Goal: Navigation & Orientation: Find specific page/section

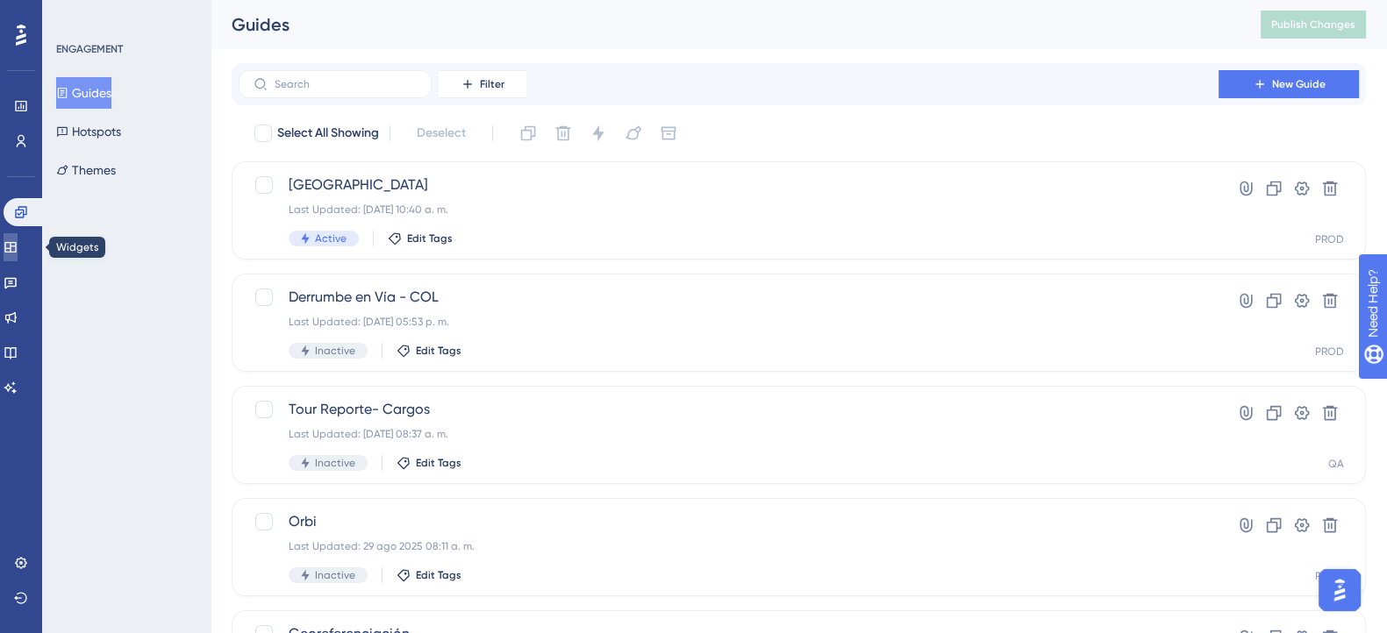
click at [18, 239] on link at bounding box center [11, 247] width 14 height 28
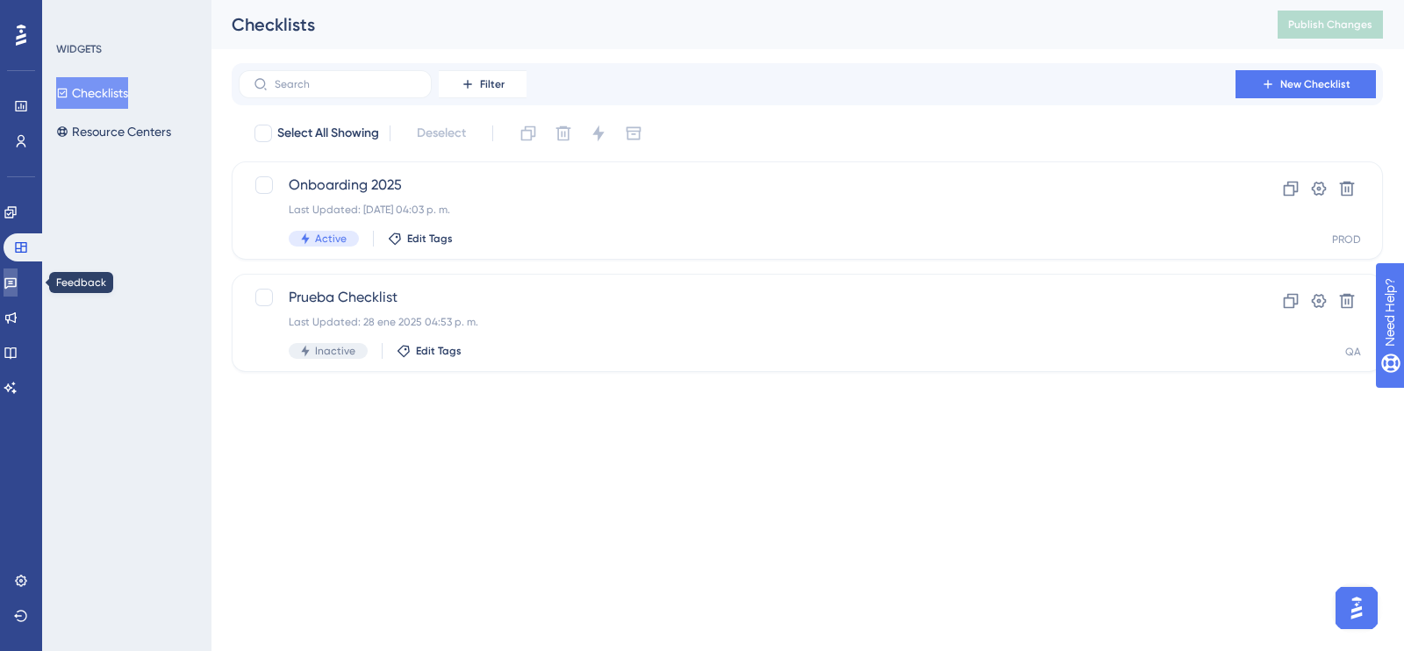
click at [17, 287] on icon at bounding box center [10, 283] width 12 height 11
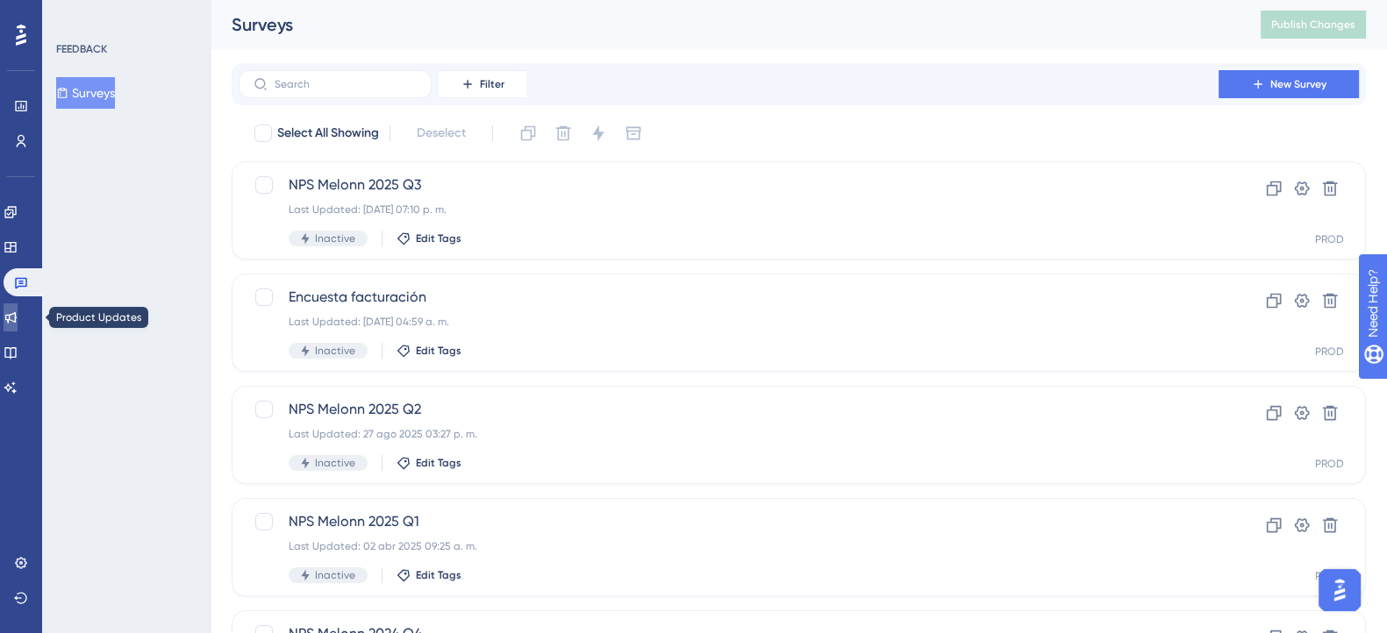
click at [17, 325] on link at bounding box center [11, 318] width 14 height 28
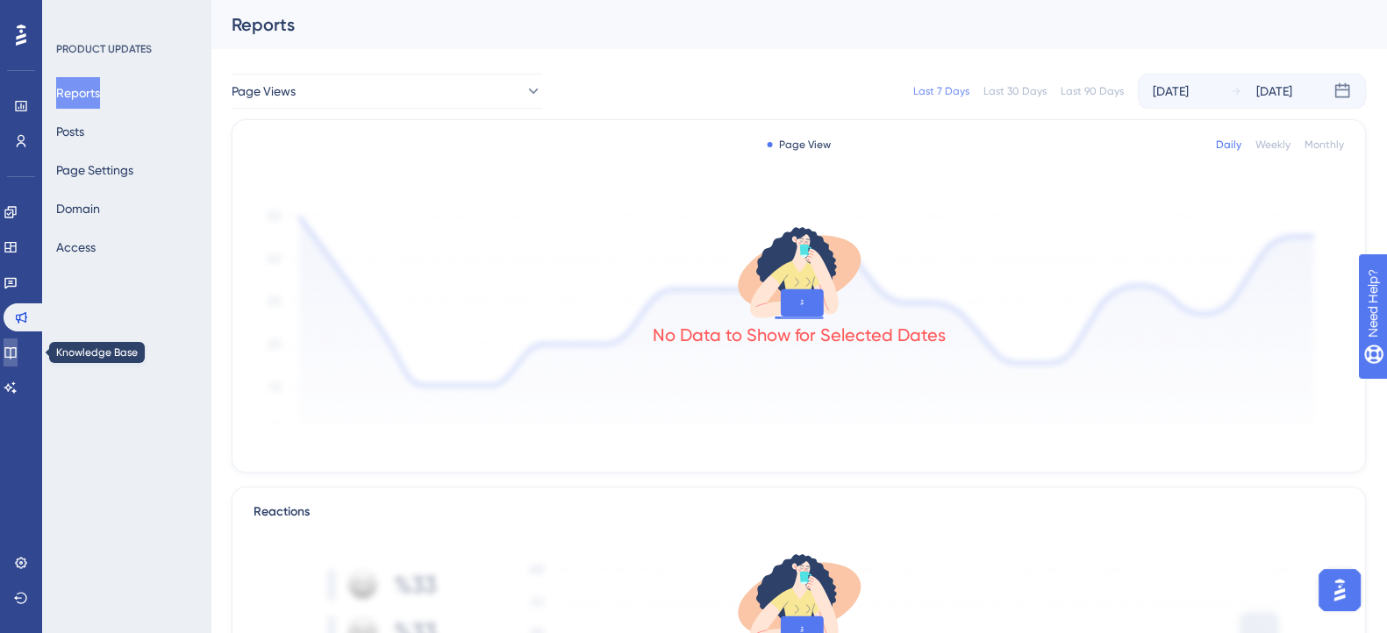
click at [18, 353] on icon at bounding box center [11, 353] width 14 height 14
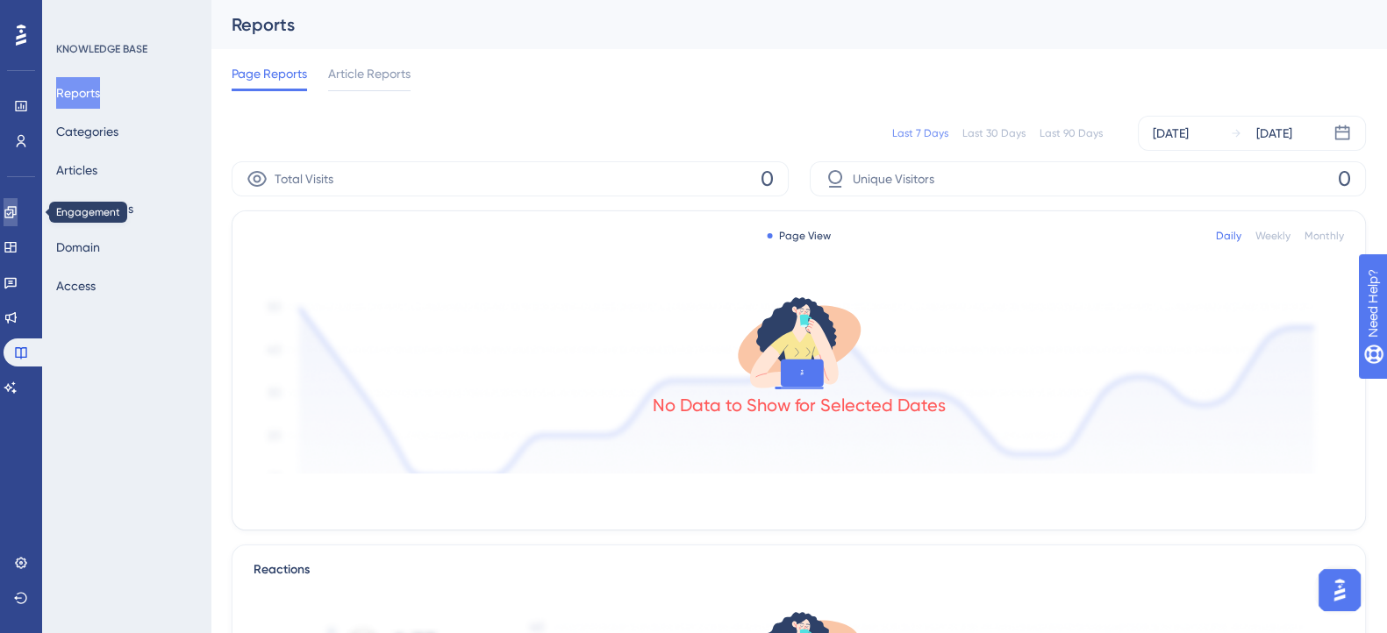
click at [18, 217] on icon at bounding box center [11, 212] width 14 height 14
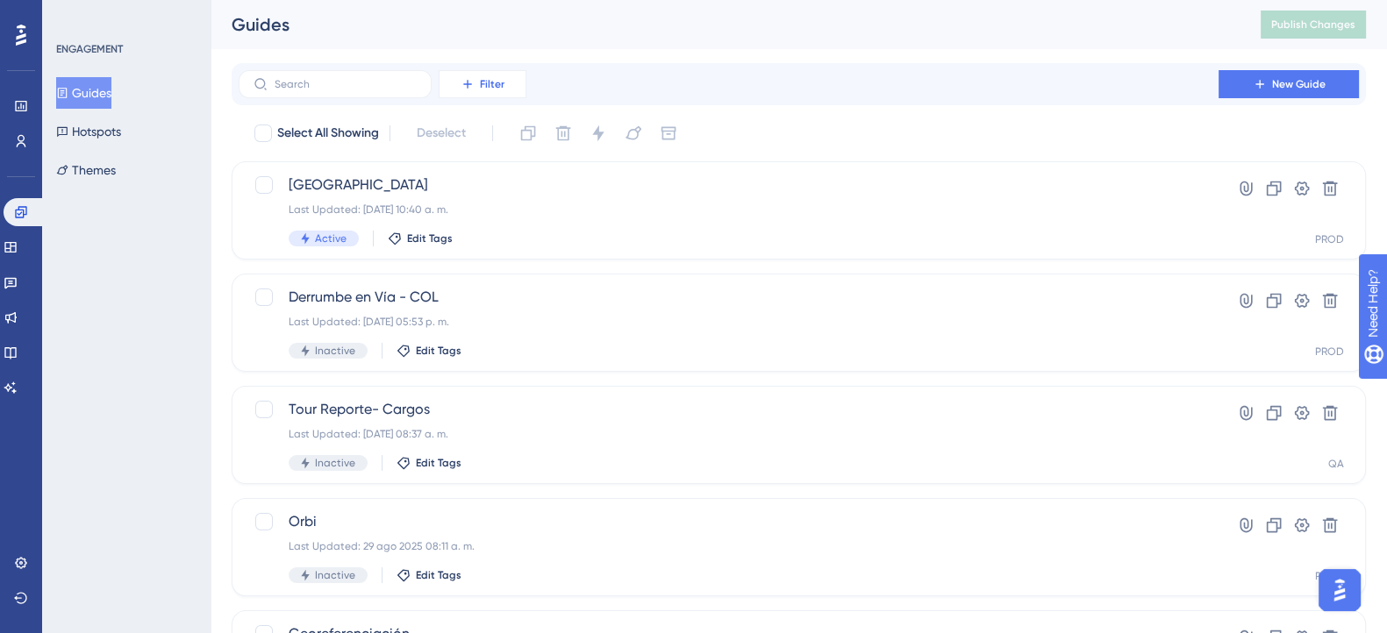
click at [475, 76] on button "Filter" at bounding box center [483, 84] width 88 height 28
click at [197, 187] on div "ENGAGEMENT Guides Hotspots Themes" at bounding box center [126, 316] width 168 height 633
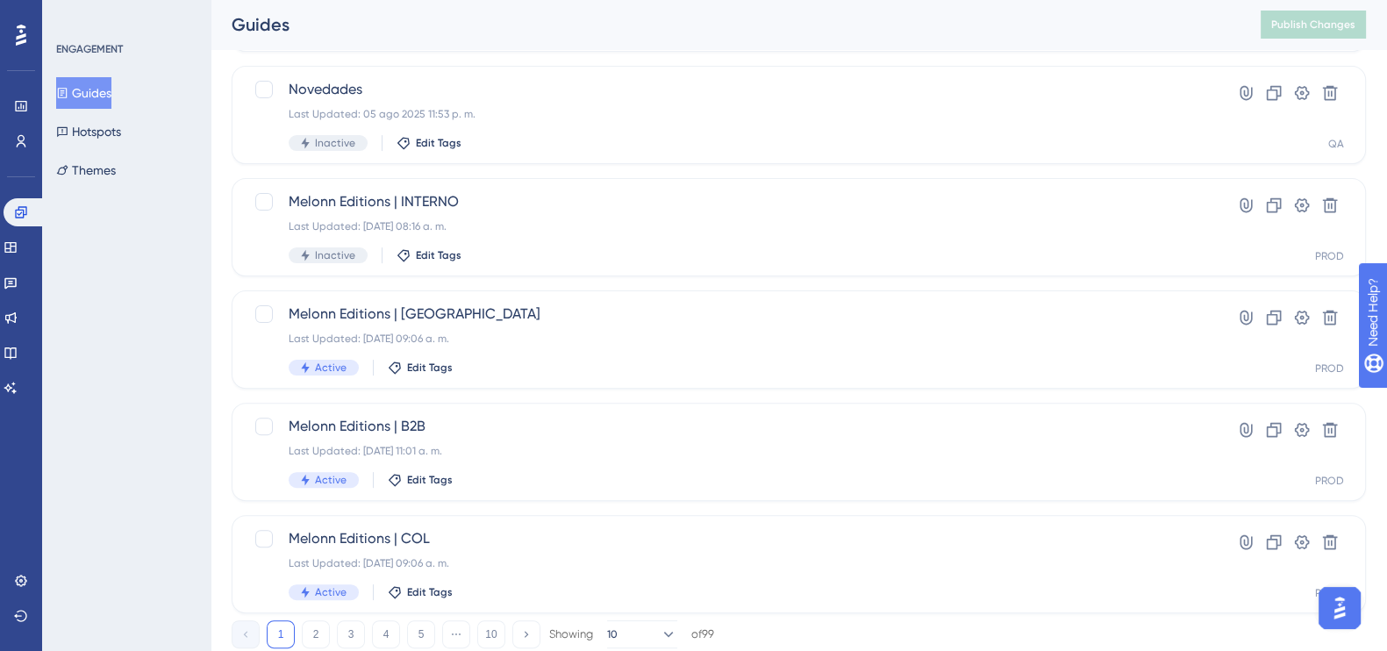
scroll to position [658, 0]
click at [345, 311] on span "Melonn Editions | MEXICO" at bounding box center [729, 313] width 880 height 21
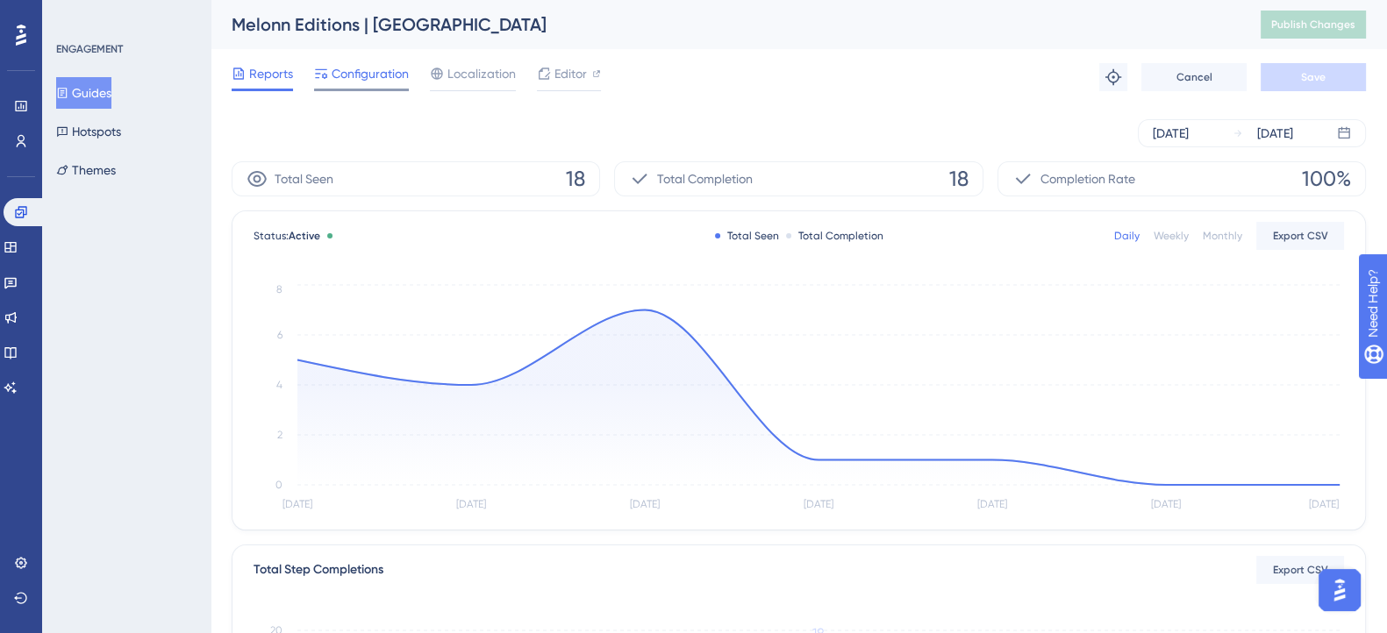
click at [347, 78] on span "Configuration" at bounding box center [370, 73] width 77 height 21
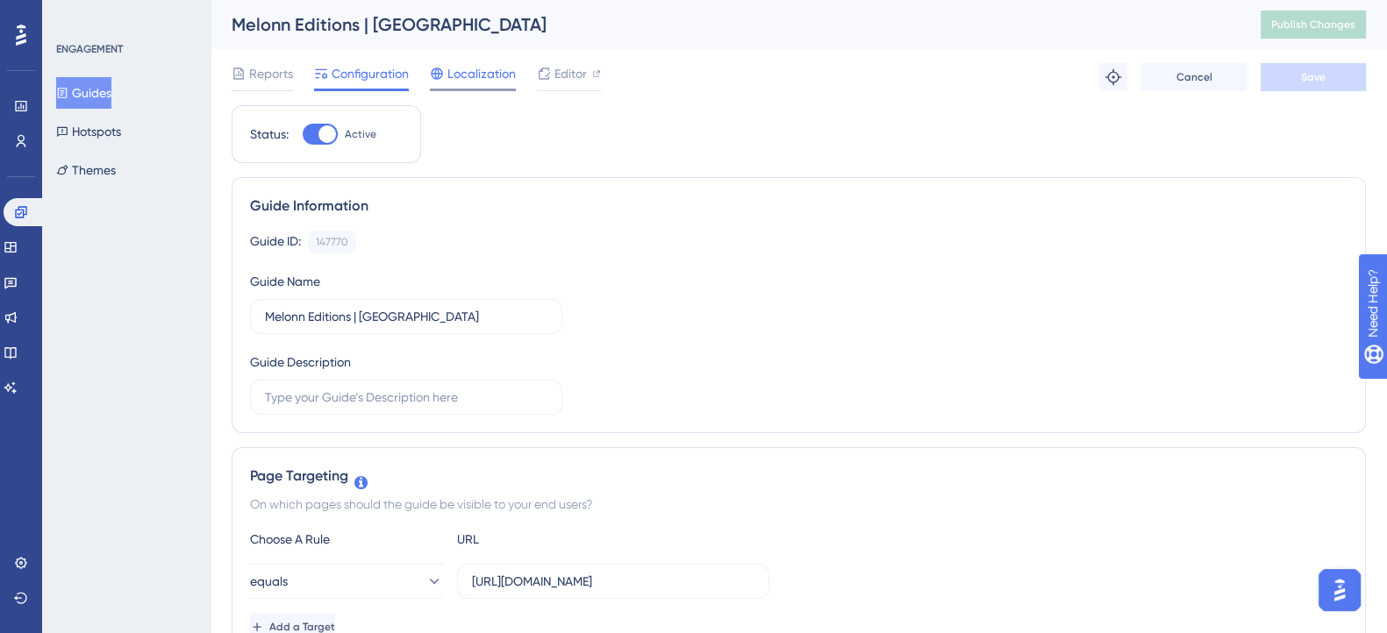
click at [453, 68] on span "Localization" at bounding box center [481, 73] width 68 height 21
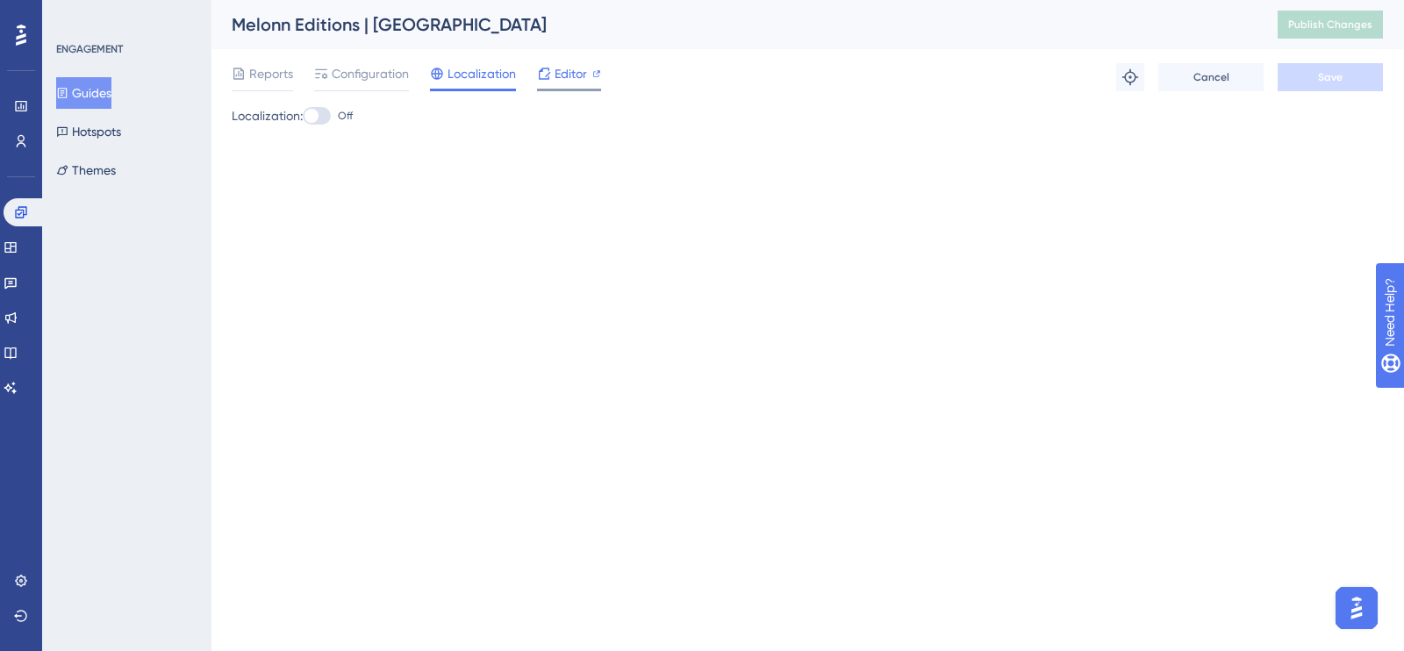
click at [552, 76] on div "Editor" at bounding box center [569, 73] width 64 height 21
click at [271, 75] on span "Reports" at bounding box center [271, 73] width 44 height 21
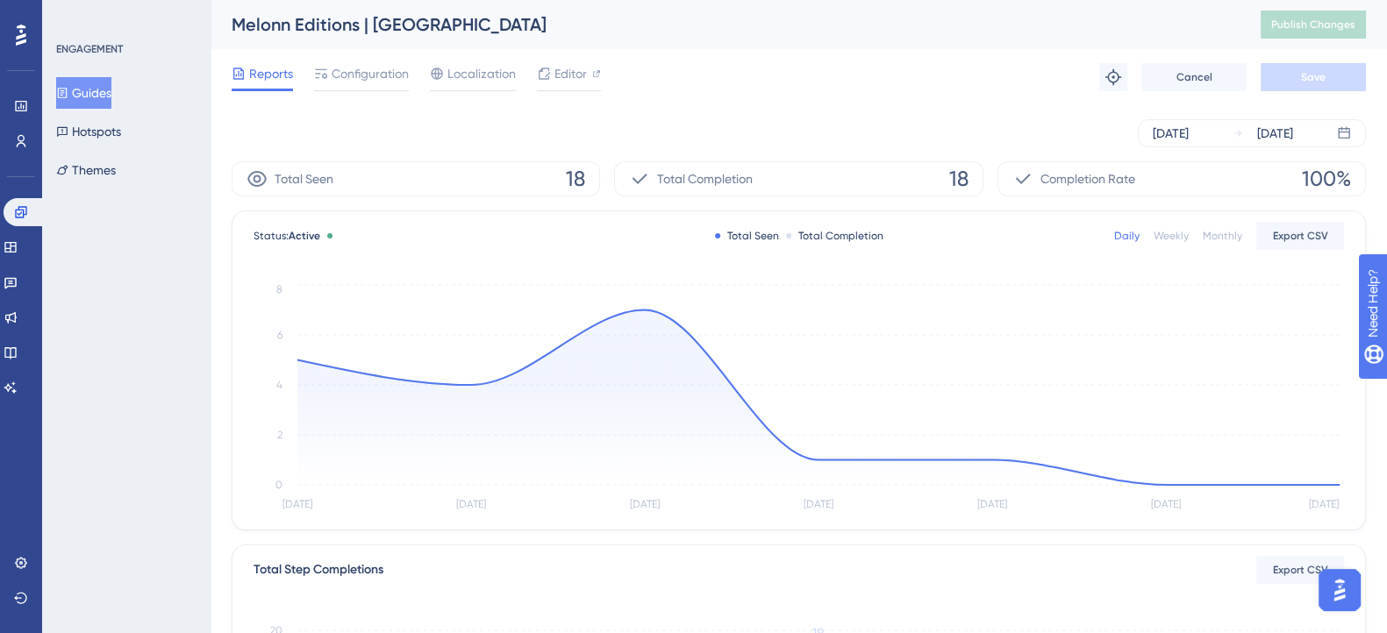
click at [104, 314] on div "ENGAGEMENT Guides Hotspots Themes" at bounding box center [126, 316] width 168 height 633
click at [23, 208] on icon at bounding box center [21, 212] width 14 height 14
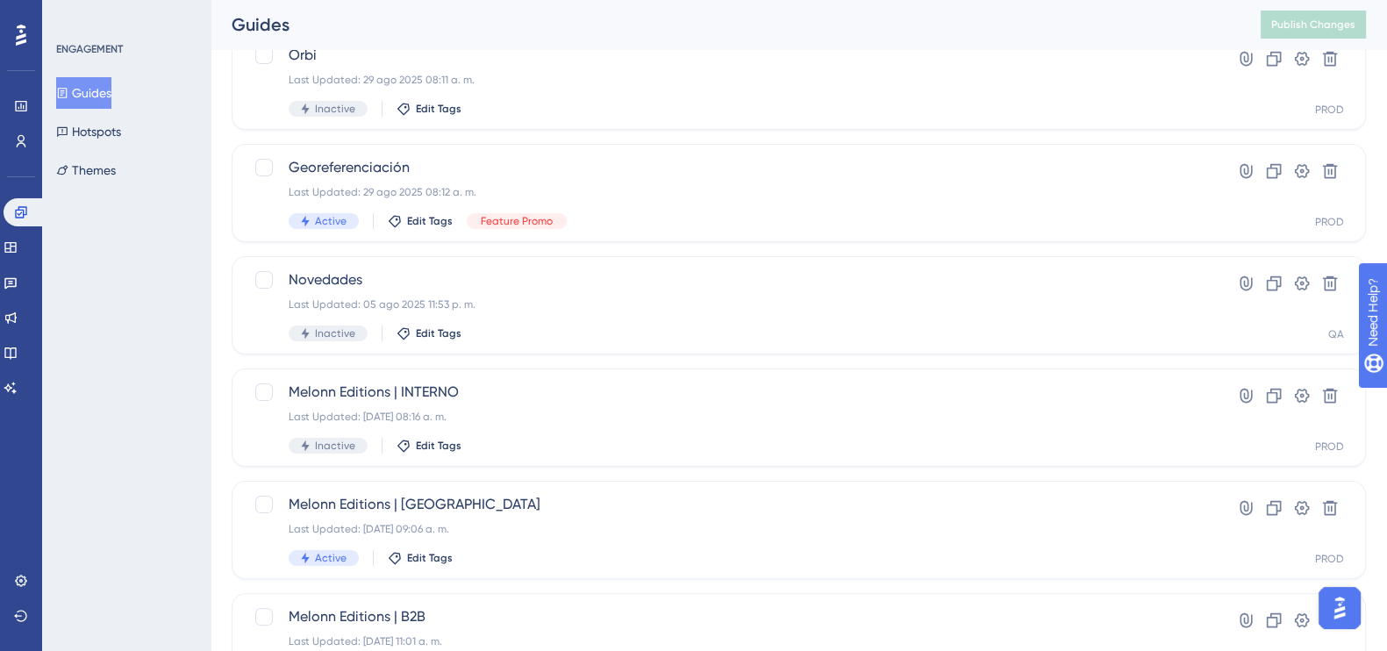
scroll to position [710, 0]
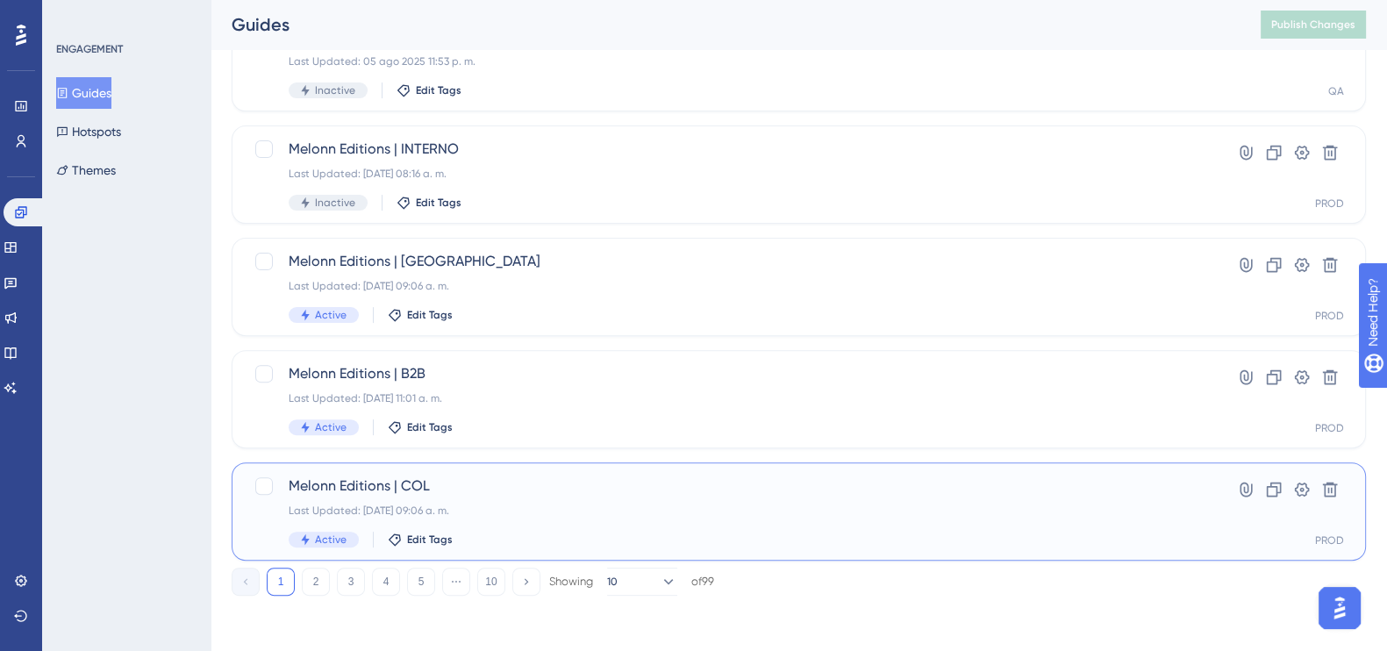
click at [500, 492] on span "Melonn Editions | COL" at bounding box center [729, 486] width 880 height 21
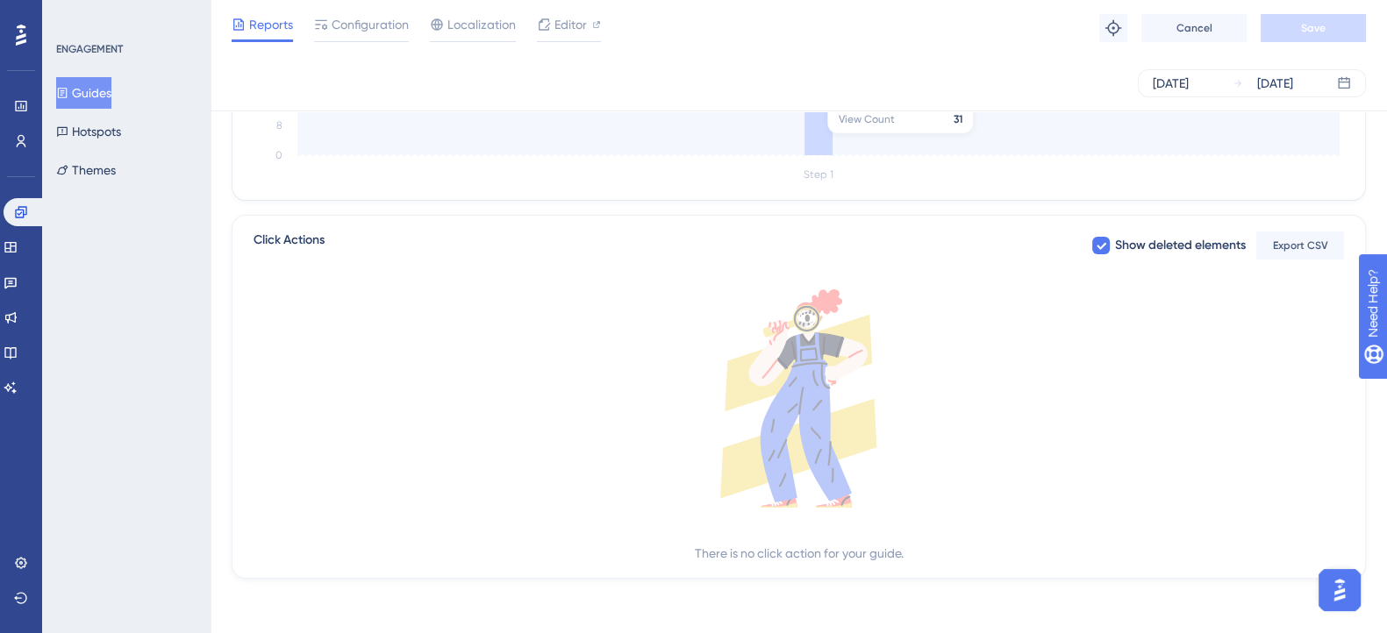
scroll to position [590, 0]
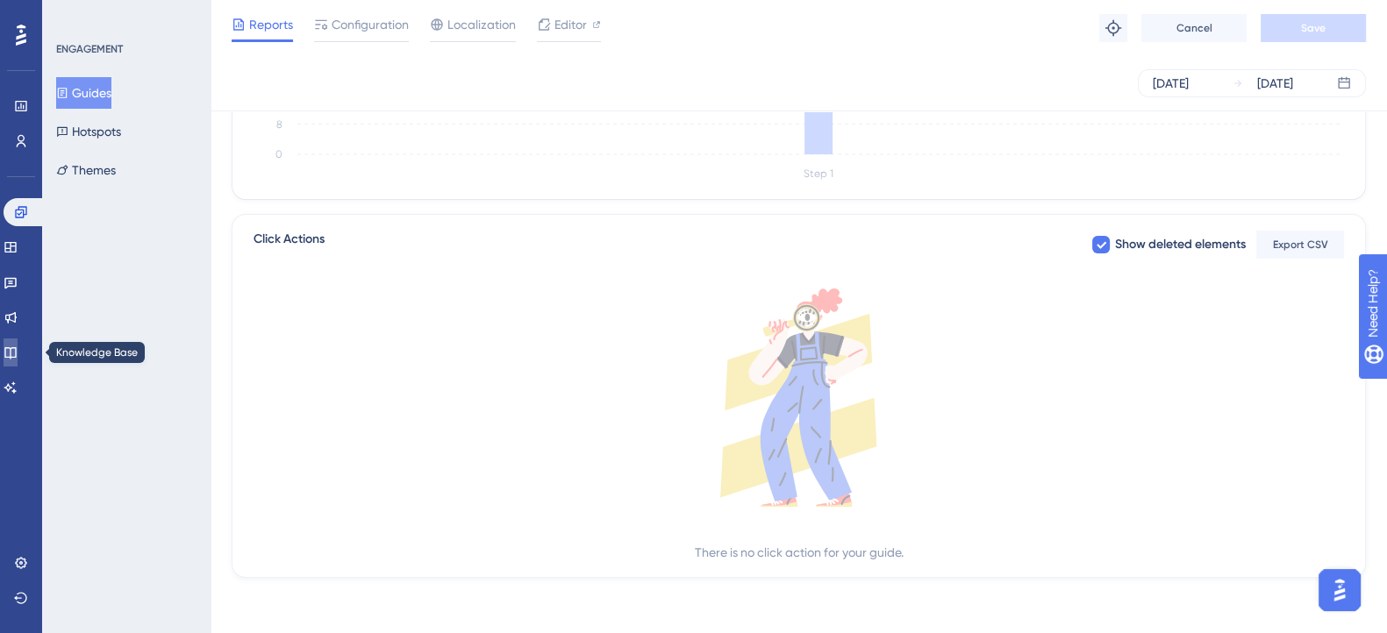
click at [13, 353] on icon at bounding box center [11, 353] width 14 height 14
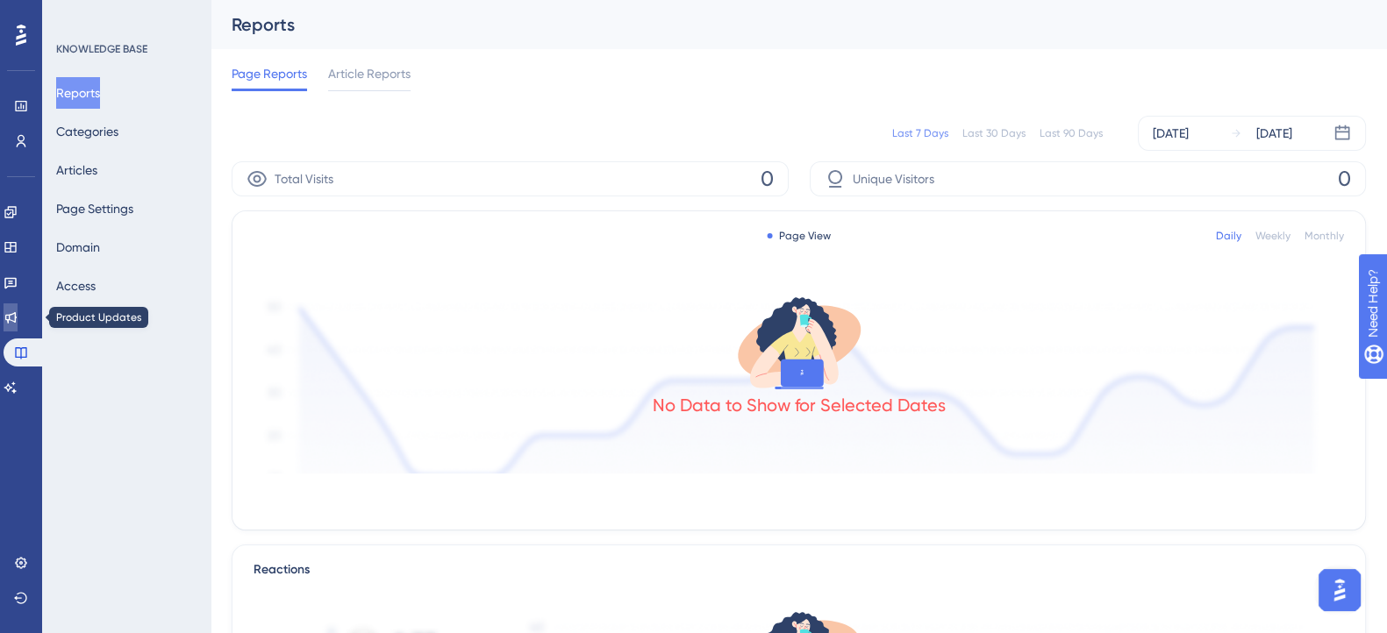
click at [13, 321] on link at bounding box center [11, 318] width 14 height 28
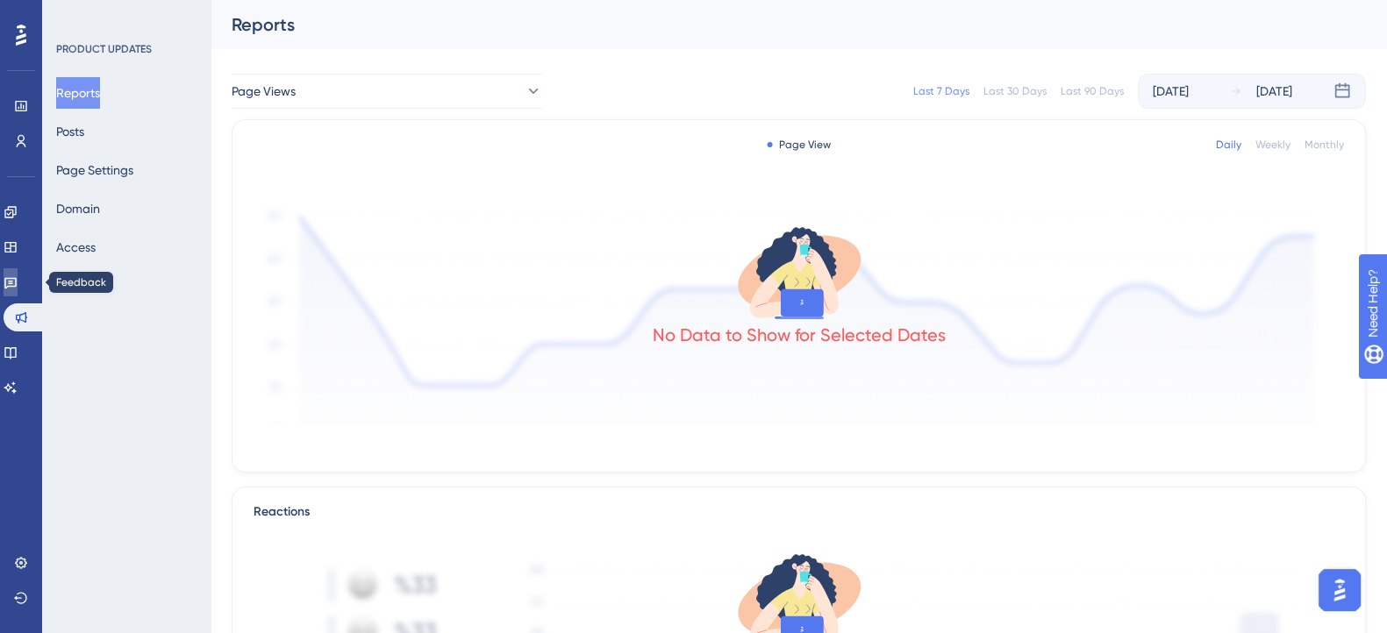
click at [18, 293] on link at bounding box center [11, 282] width 14 height 28
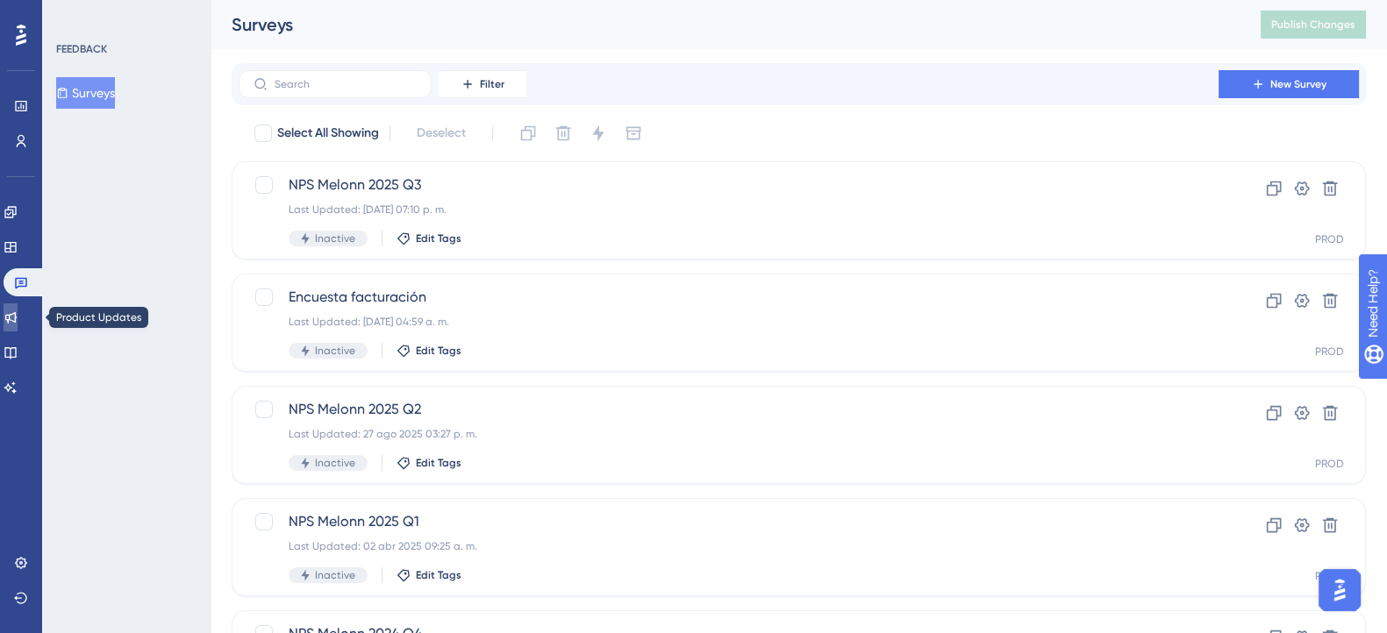
click at [7, 321] on link at bounding box center [11, 318] width 14 height 28
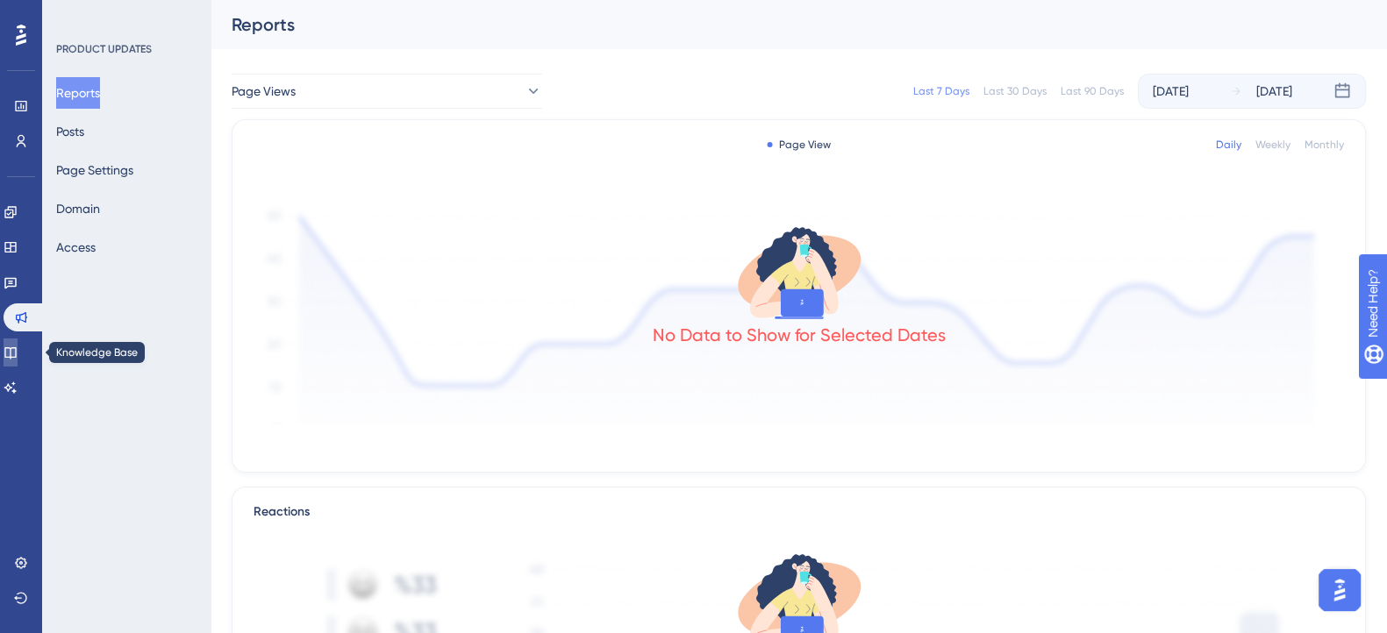
click at [18, 346] on icon at bounding box center [11, 353] width 14 height 14
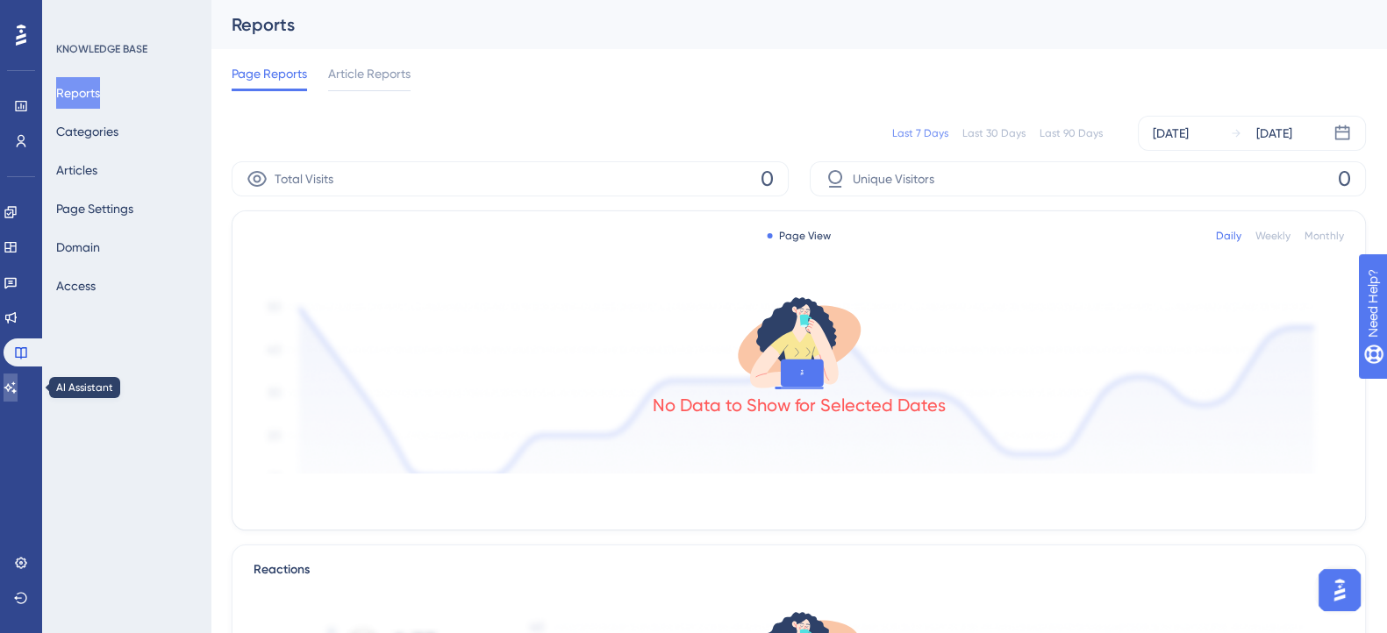
click at [18, 388] on icon at bounding box center [11, 388] width 14 height 14
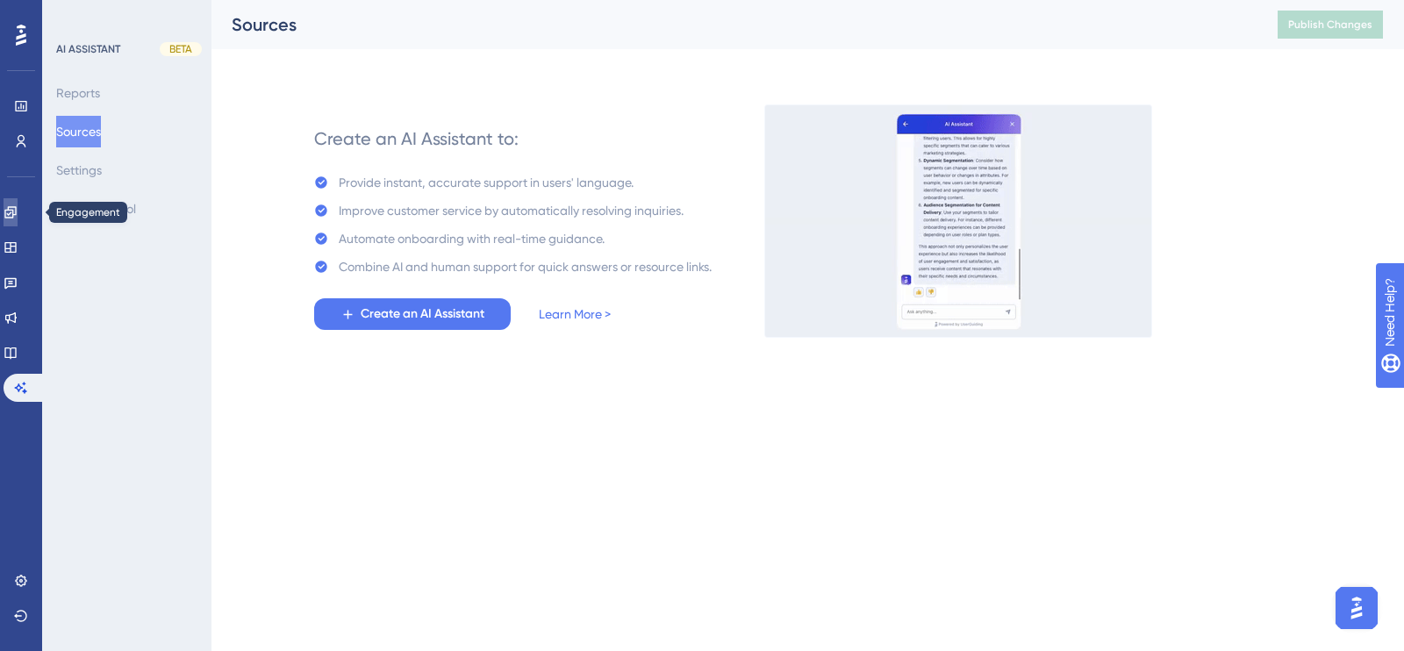
click at [18, 209] on icon at bounding box center [11, 212] width 14 height 14
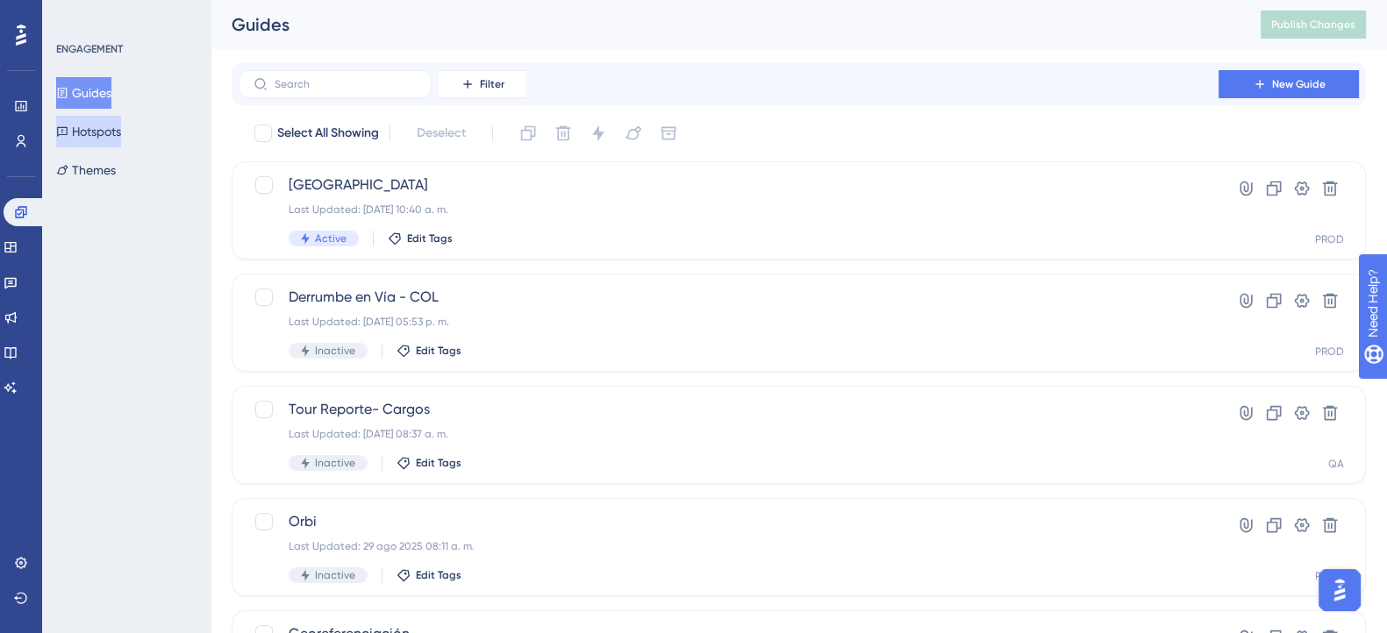
click at [118, 126] on button "Hotspots" at bounding box center [88, 132] width 65 height 32
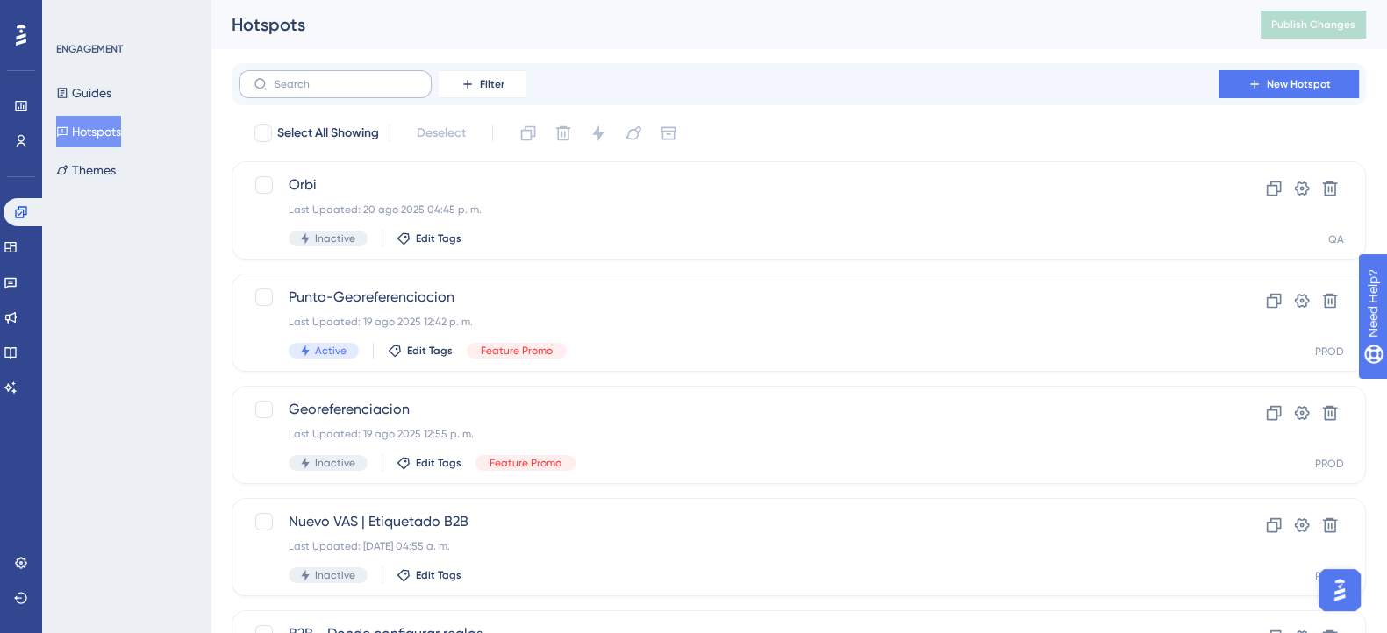
click at [373, 76] on label at bounding box center [335, 84] width 193 height 28
click at [373, 78] on input "text" at bounding box center [346, 84] width 142 height 12
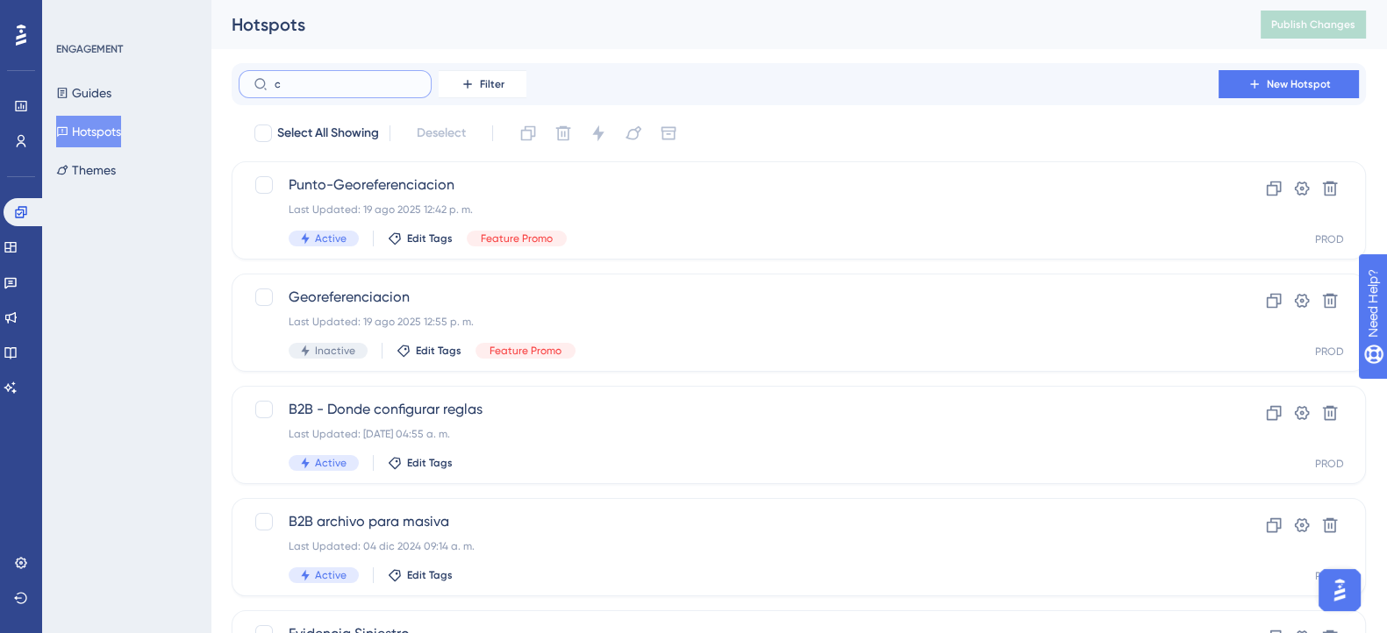
type input "ca"
checkbox input "true"
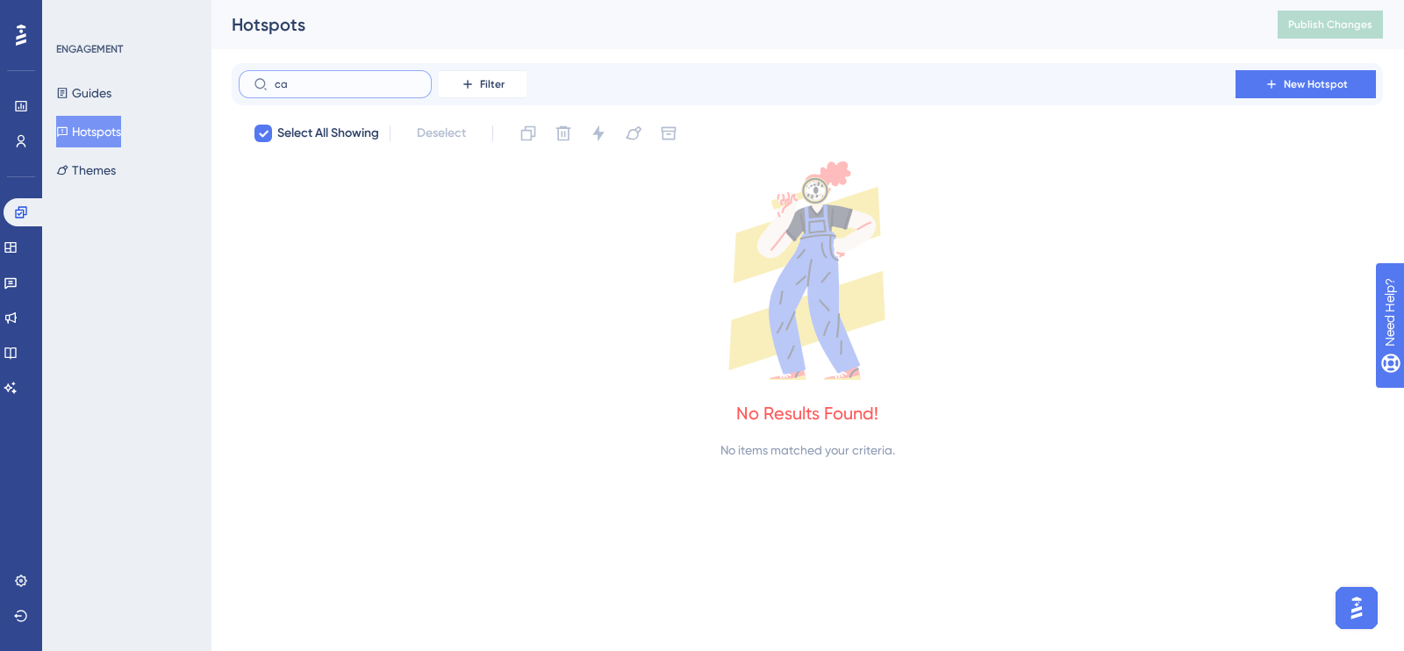
type input "c"
checkbox input "false"
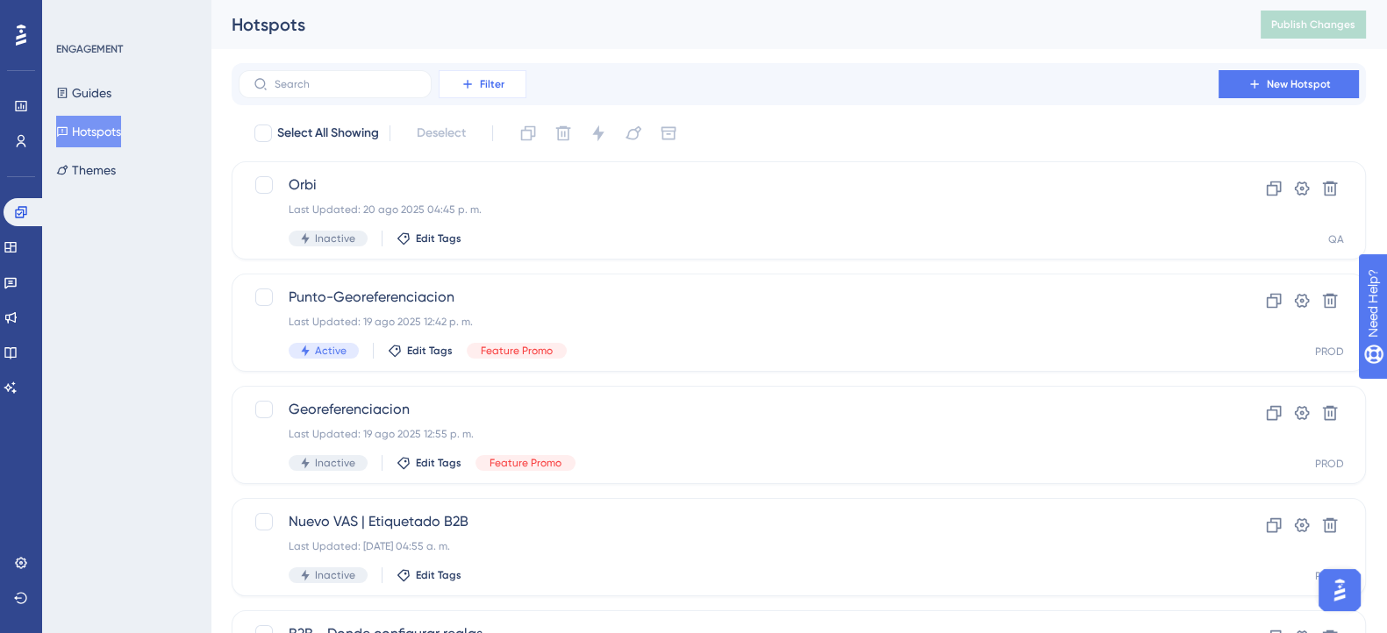
click at [480, 83] on span "Filter" at bounding box center [492, 84] width 25 height 14
click at [117, 332] on div "ENGAGEMENT Guides Hotspots Themes" at bounding box center [126, 316] width 168 height 633
click at [107, 160] on button "Themes" at bounding box center [86, 170] width 60 height 32
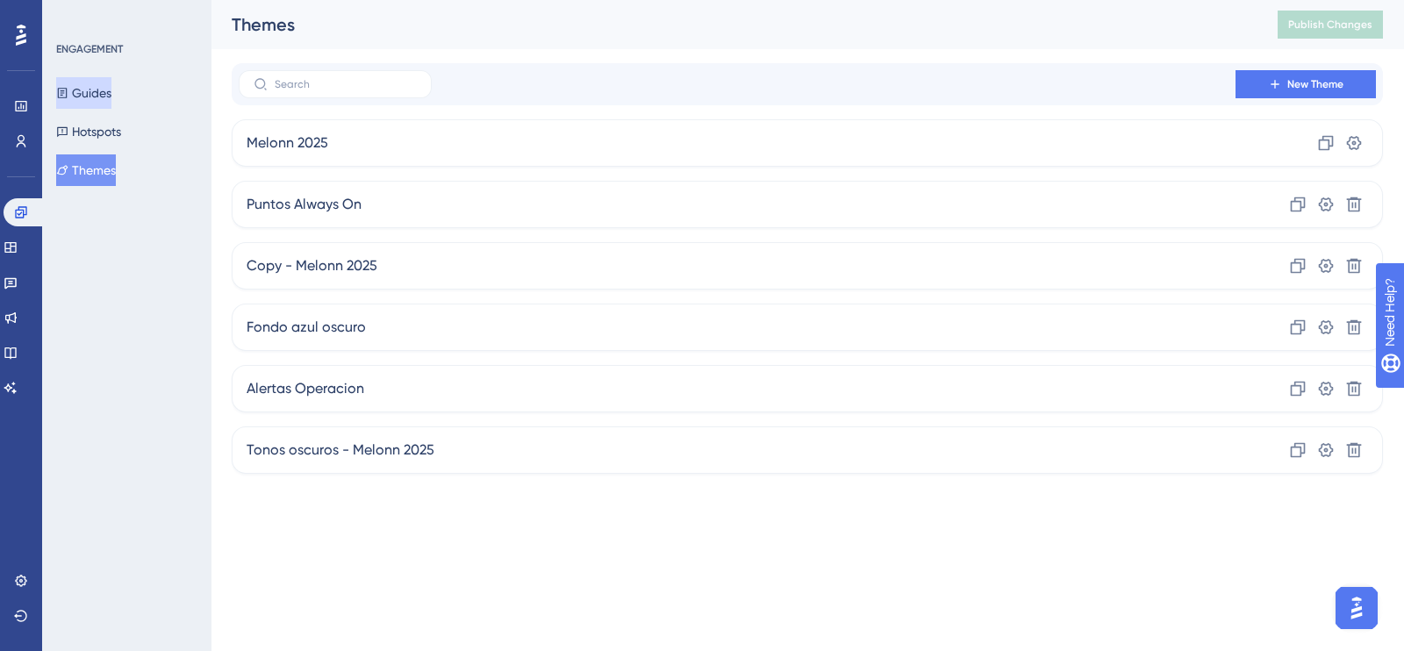
click at [105, 85] on button "Guides" at bounding box center [83, 93] width 55 height 32
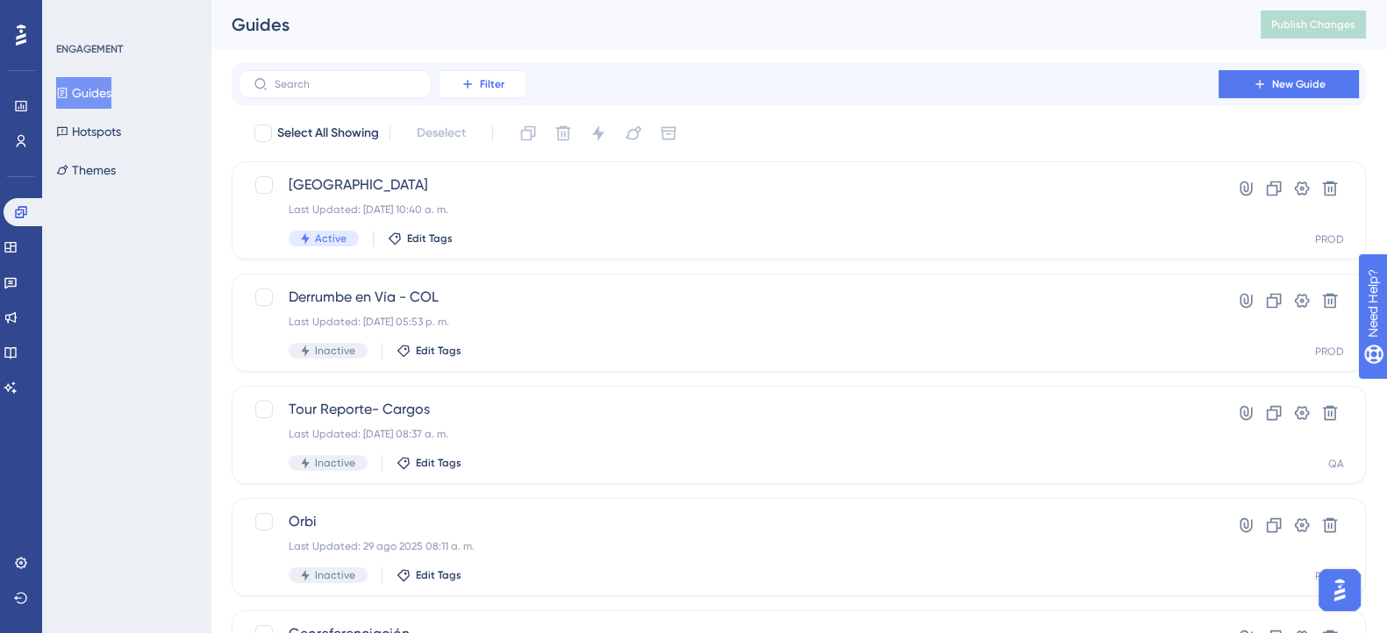
click at [456, 81] on button "Filter" at bounding box center [483, 84] width 88 height 28
click at [460, 81] on button "Filter" at bounding box center [483, 84] width 88 height 28
click at [187, 194] on div "ENGAGEMENT Guides Hotspots Themes" at bounding box center [126, 316] width 168 height 633
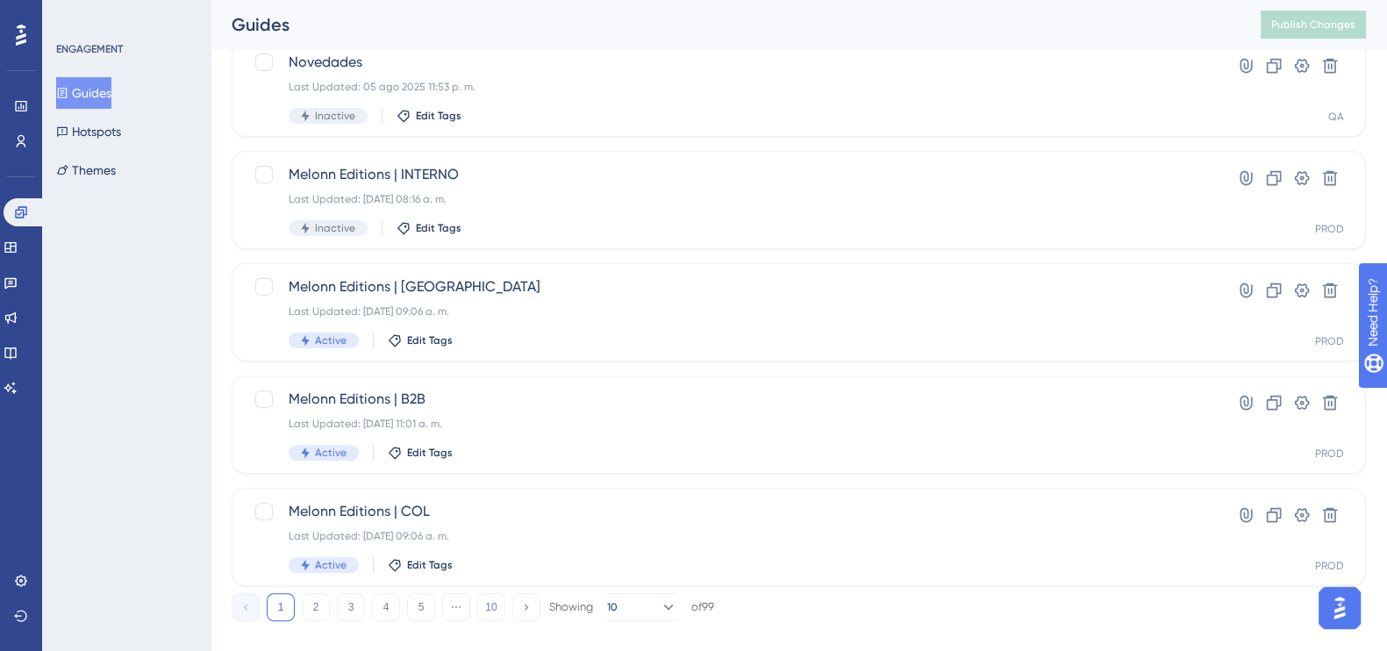
scroll to position [710, 0]
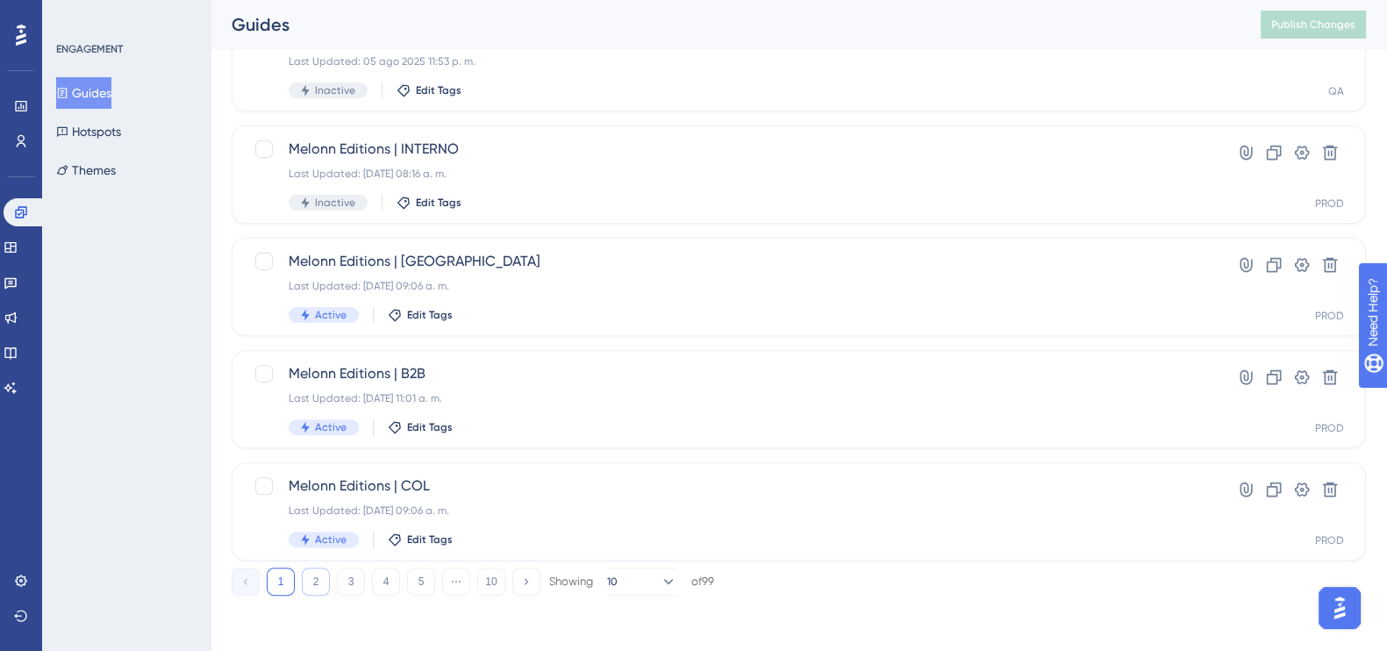
click at [307, 583] on button "2" at bounding box center [316, 582] width 28 height 28
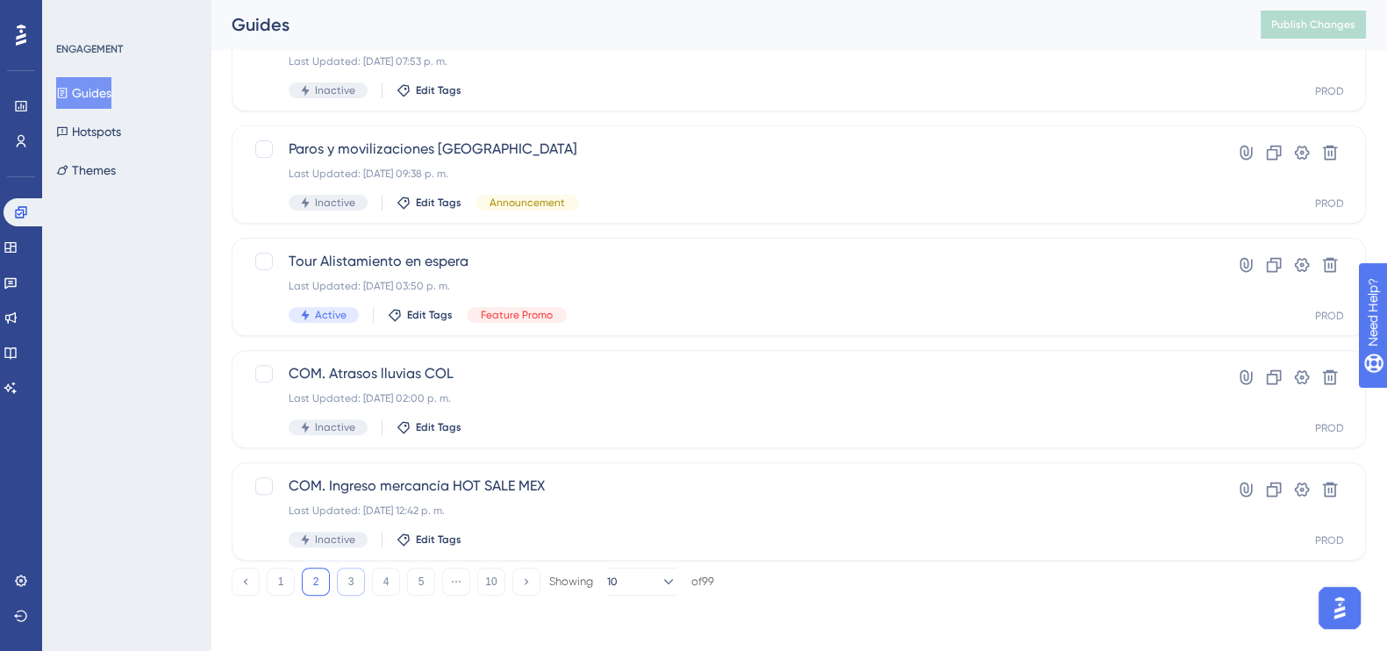
click at [347, 590] on button "3" at bounding box center [351, 582] width 28 height 28
click at [290, 589] on button "1" at bounding box center [281, 582] width 28 height 28
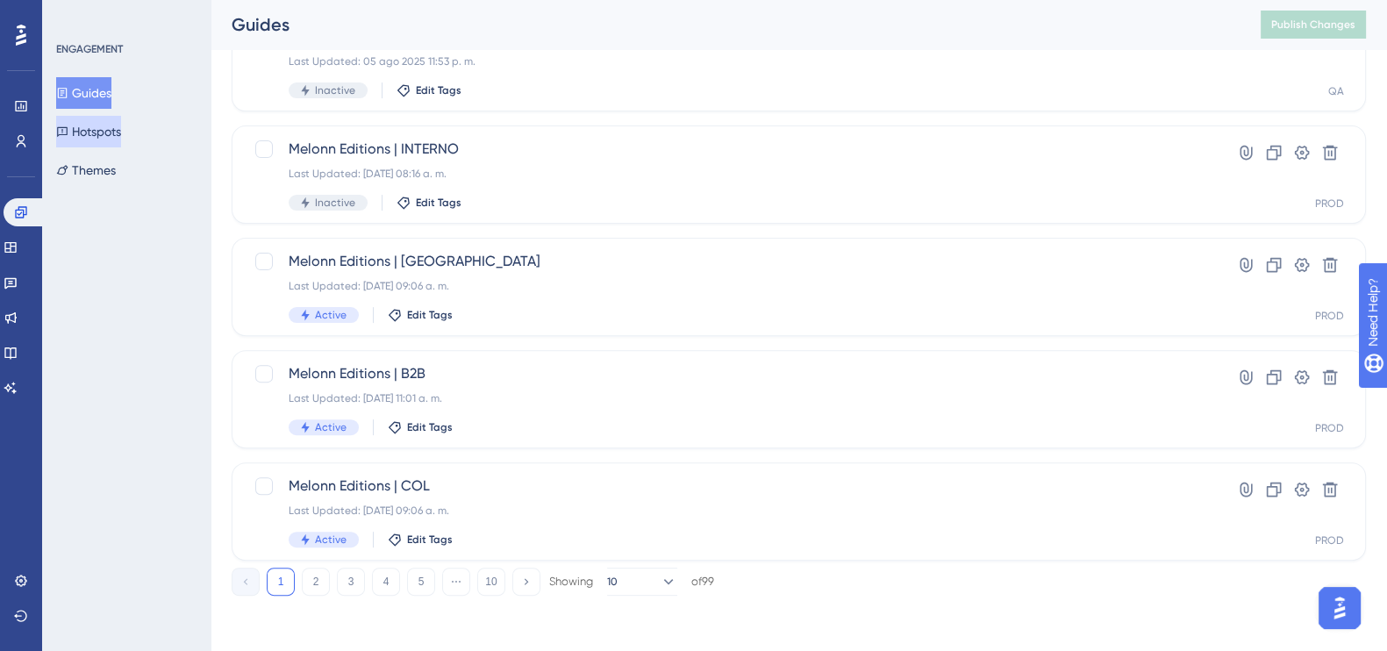
click at [109, 137] on button "Hotspots" at bounding box center [88, 132] width 65 height 32
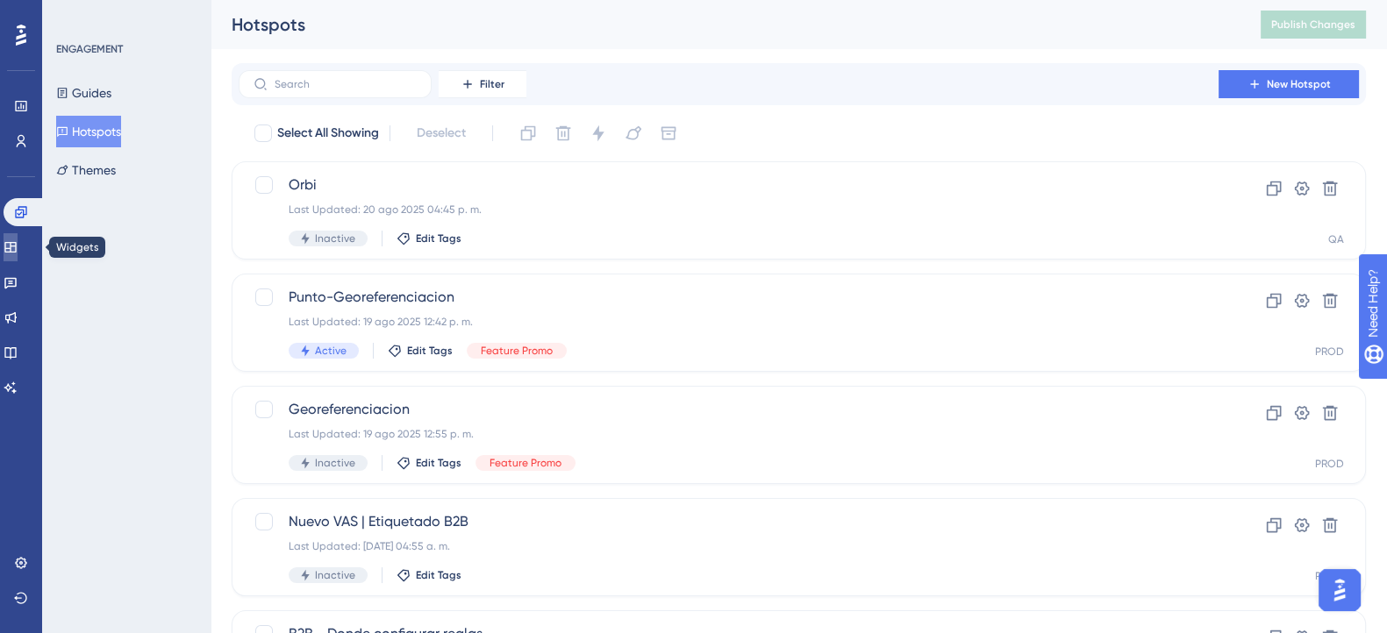
click at [8, 237] on link at bounding box center [11, 247] width 14 height 28
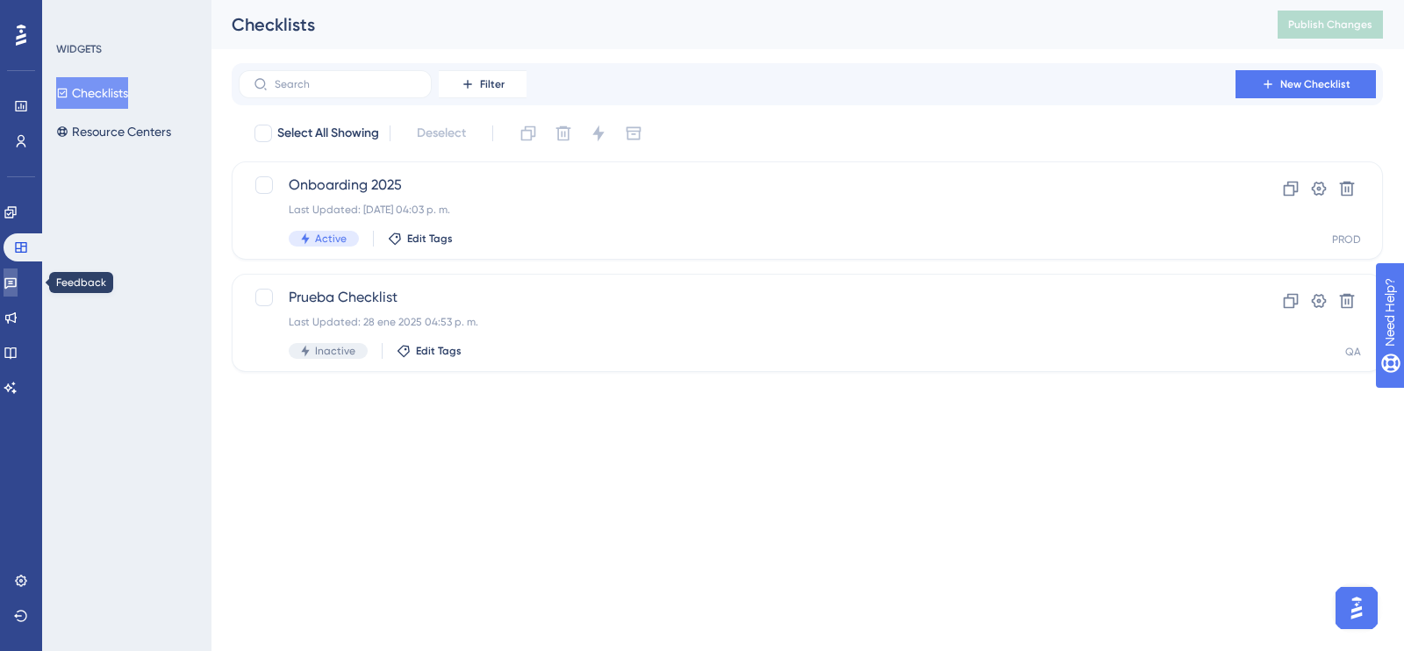
click at [17, 286] on icon at bounding box center [10, 283] width 12 height 11
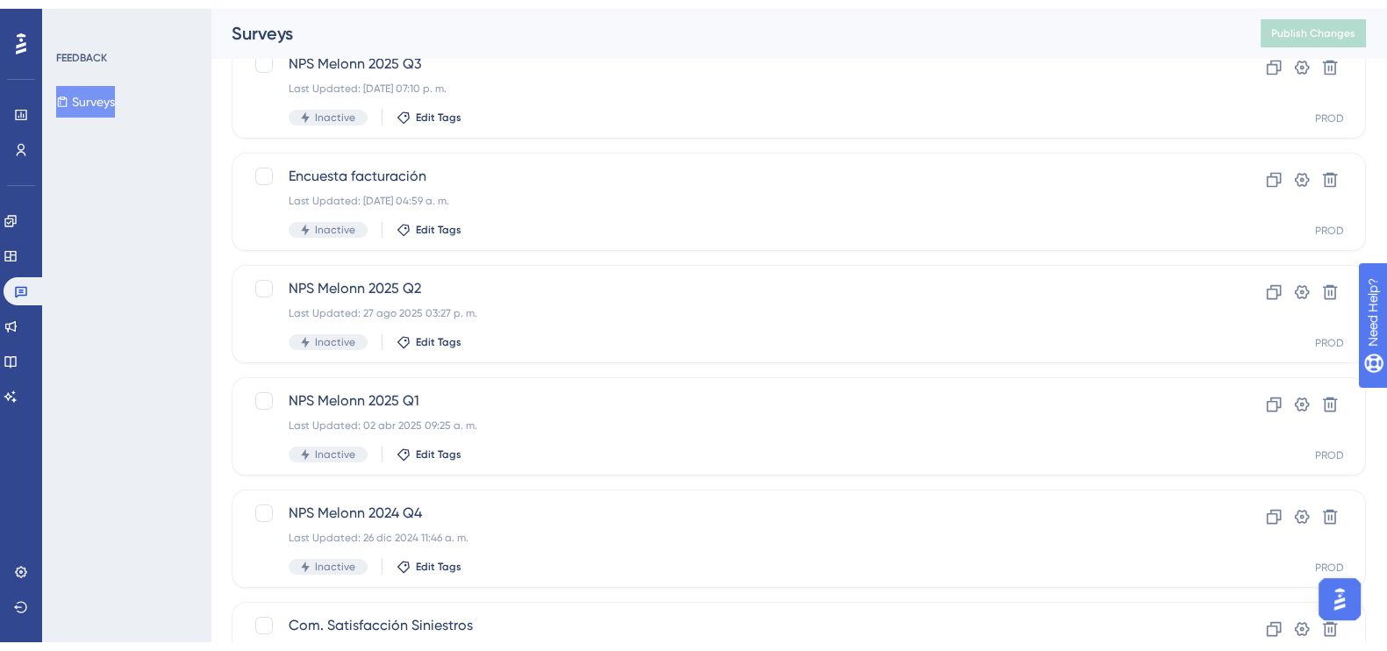
scroll to position [218, 0]
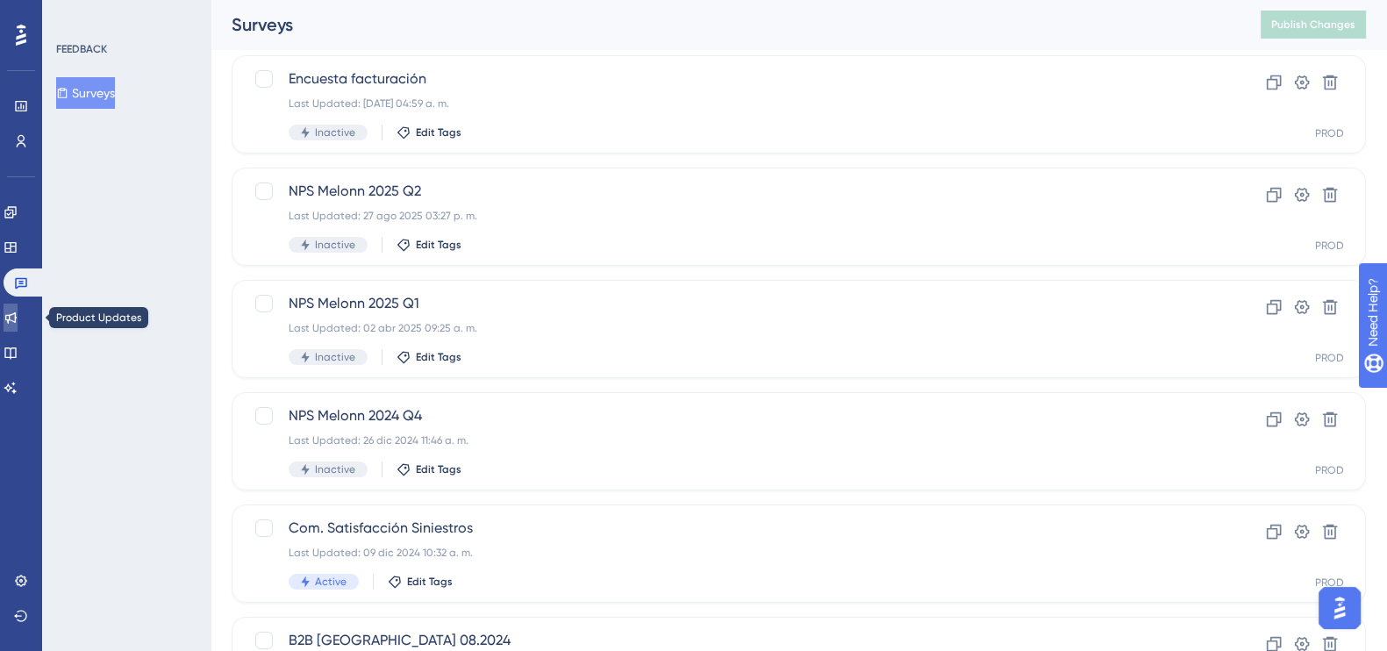
click at [17, 313] on icon at bounding box center [10, 317] width 11 height 11
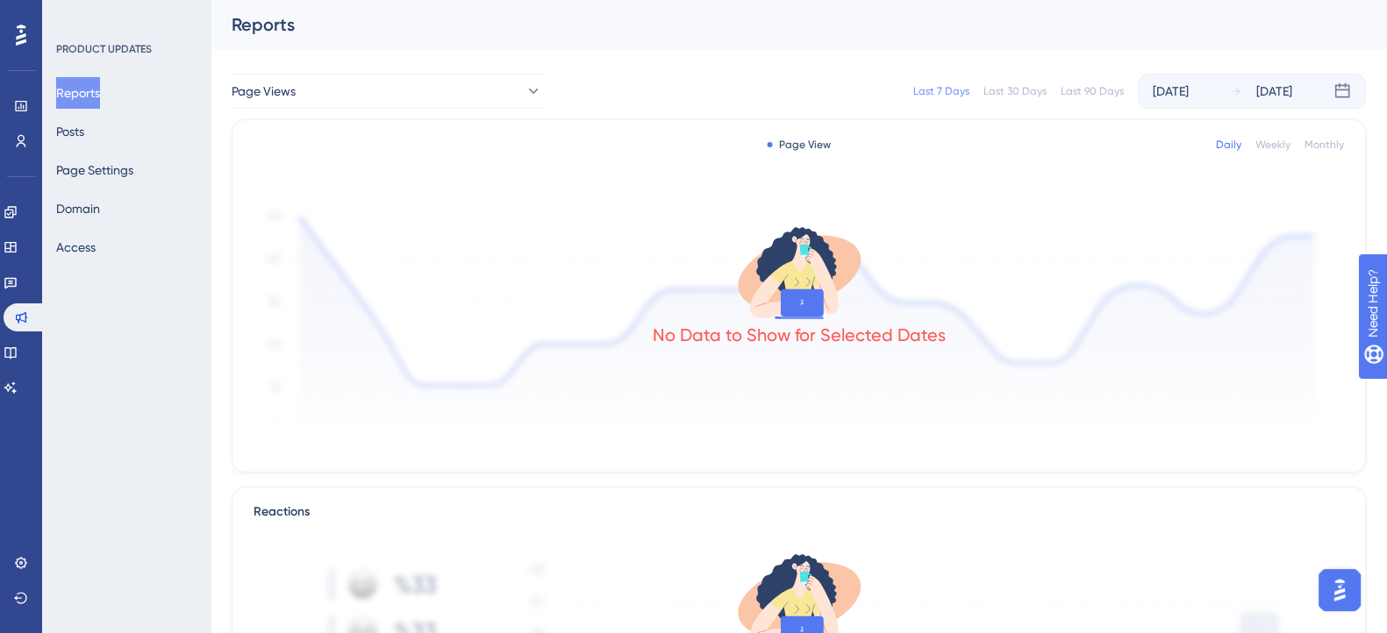
scroll to position [109, 0]
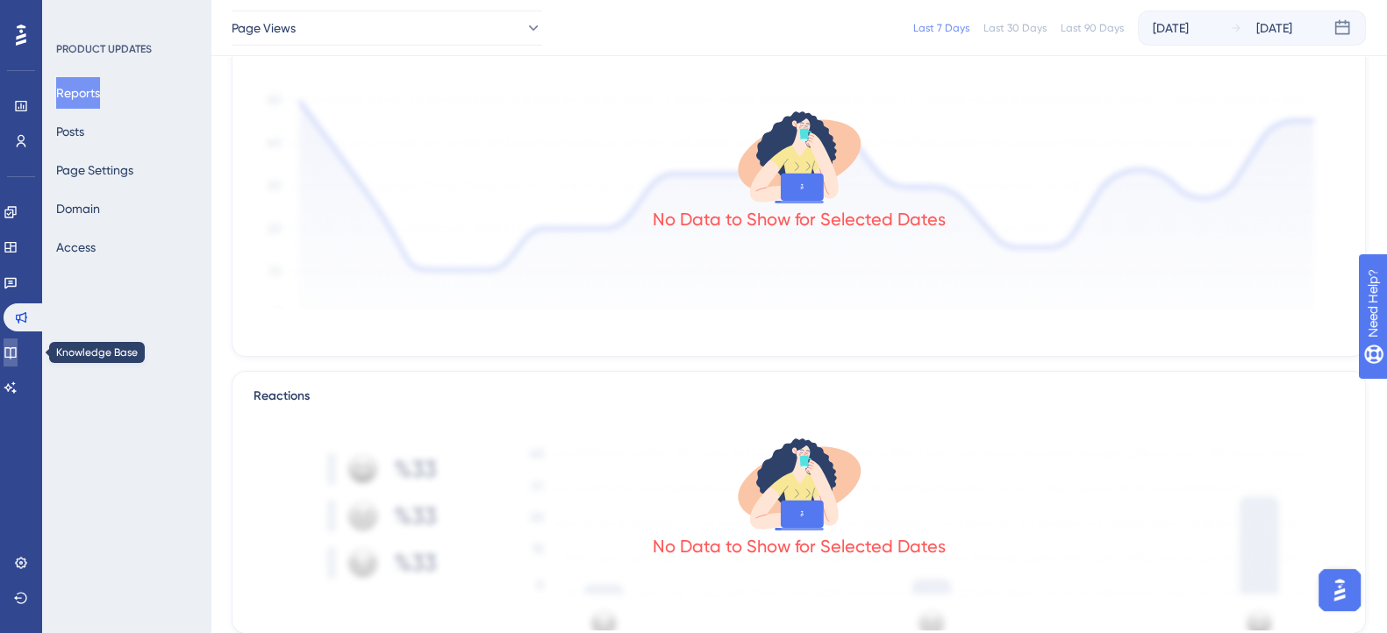
click at [13, 352] on link at bounding box center [11, 353] width 14 height 28
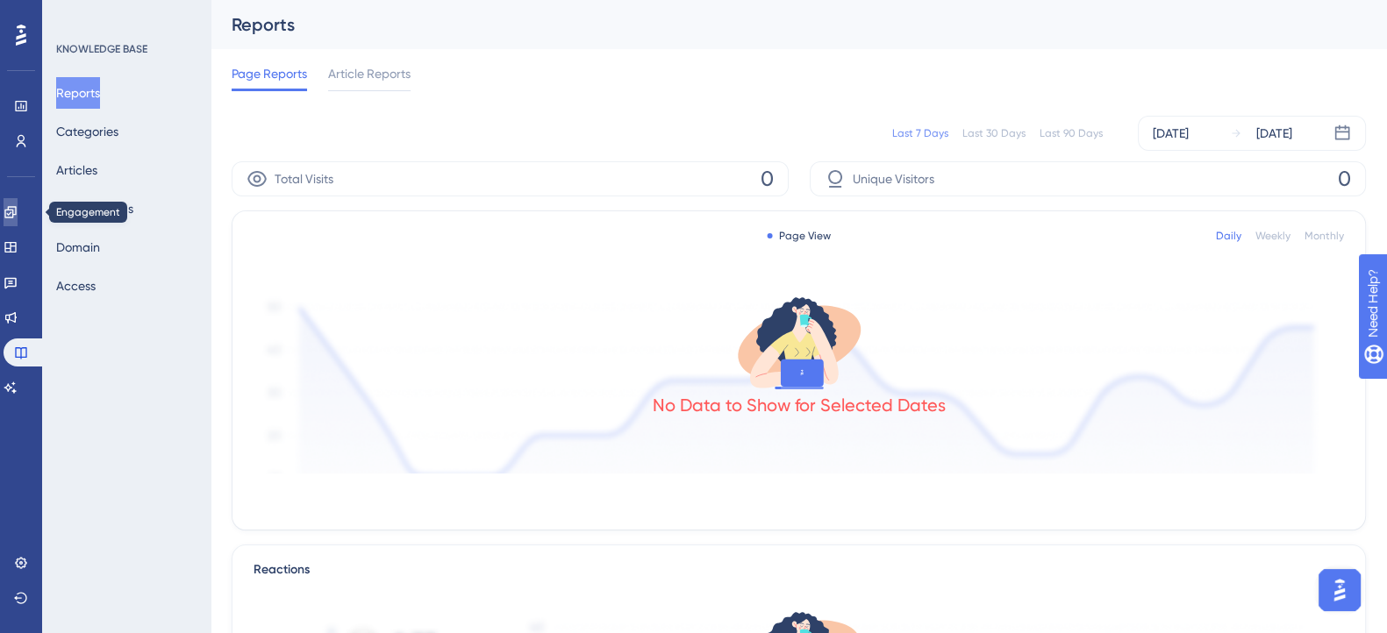
click at [18, 212] on icon at bounding box center [11, 212] width 14 height 14
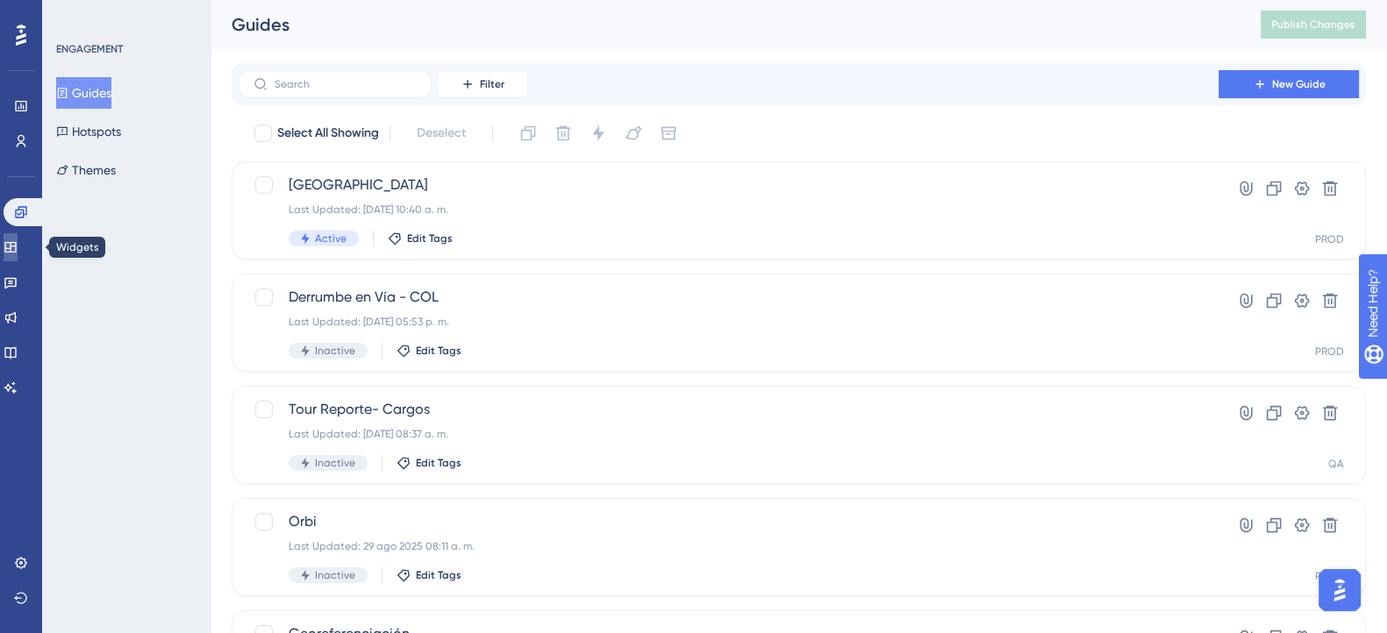
click at [18, 243] on icon at bounding box center [11, 247] width 14 height 14
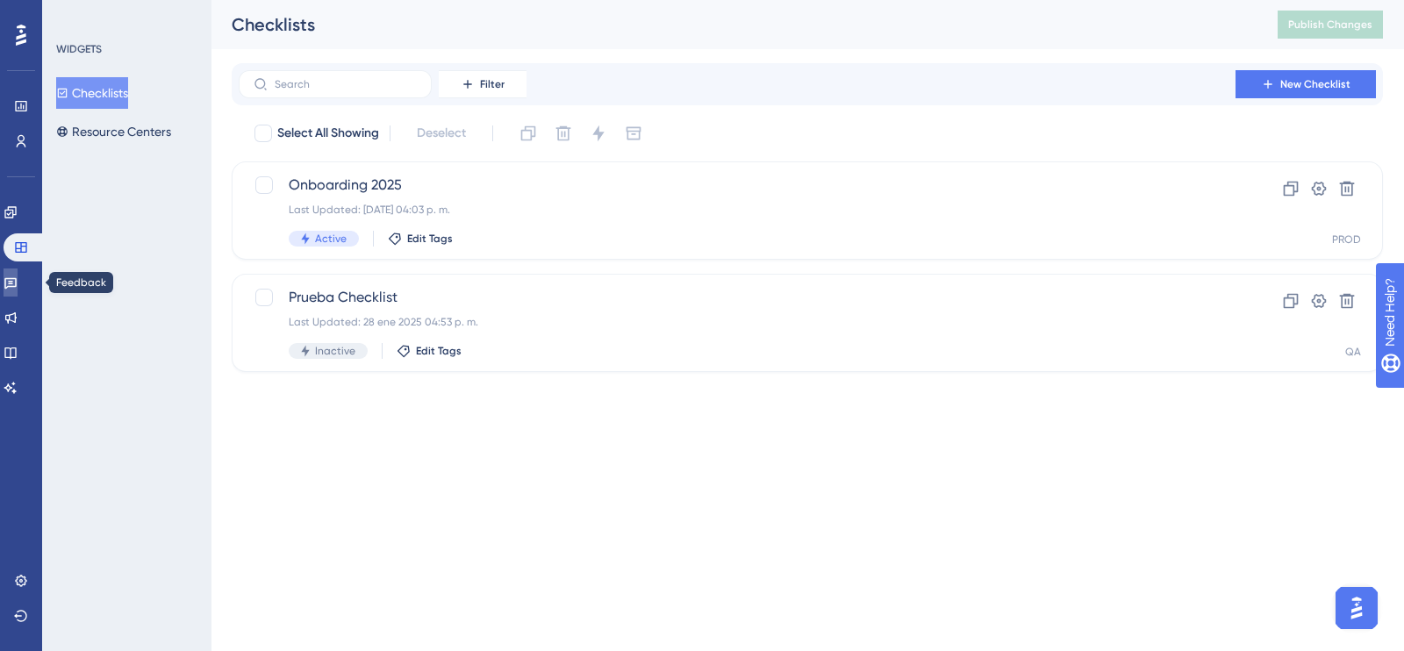
click at [18, 275] on icon at bounding box center [11, 282] width 14 height 14
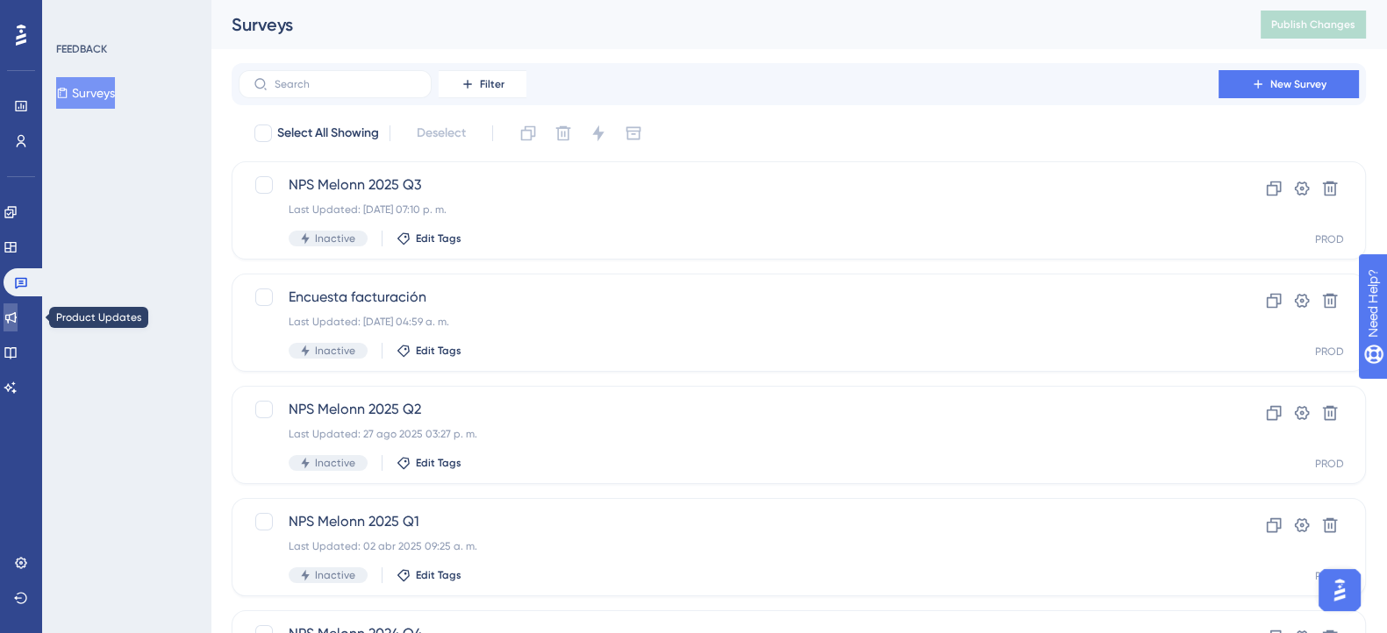
click at [18, 325] on link at bounding box center [11, 318] width 14 height 28
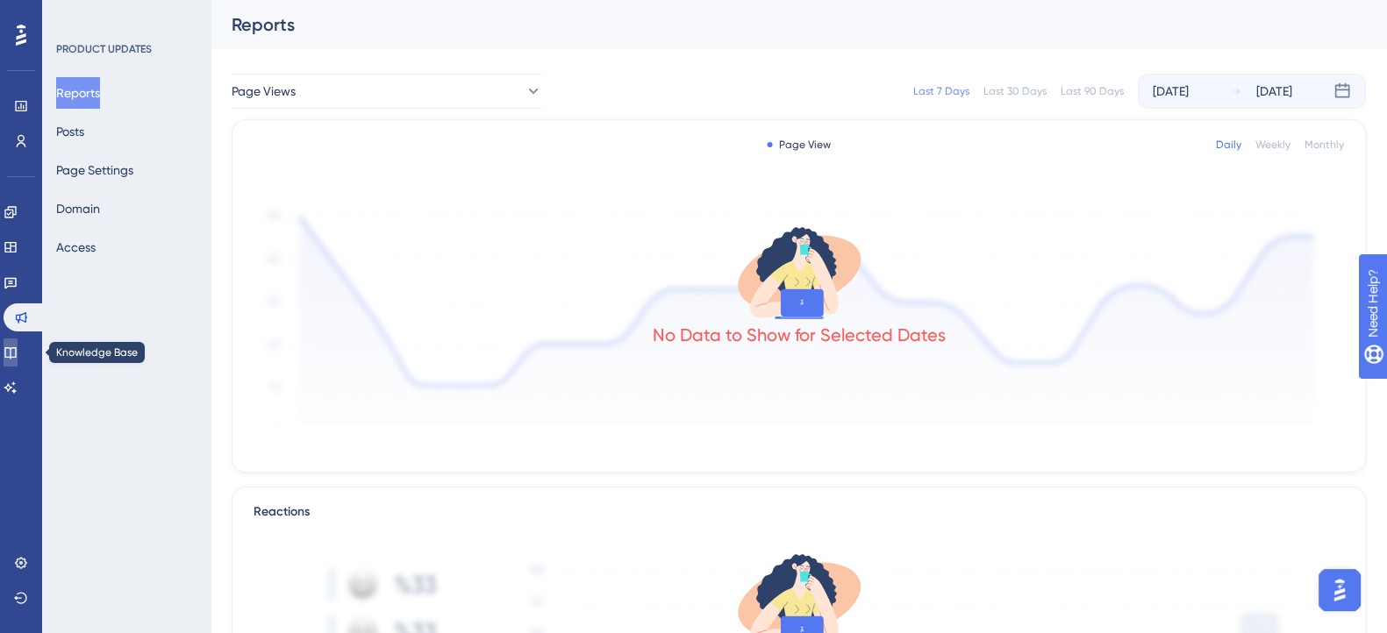
click at [18, 353] on icon at bounding box center [11, 353] width 14 height 14
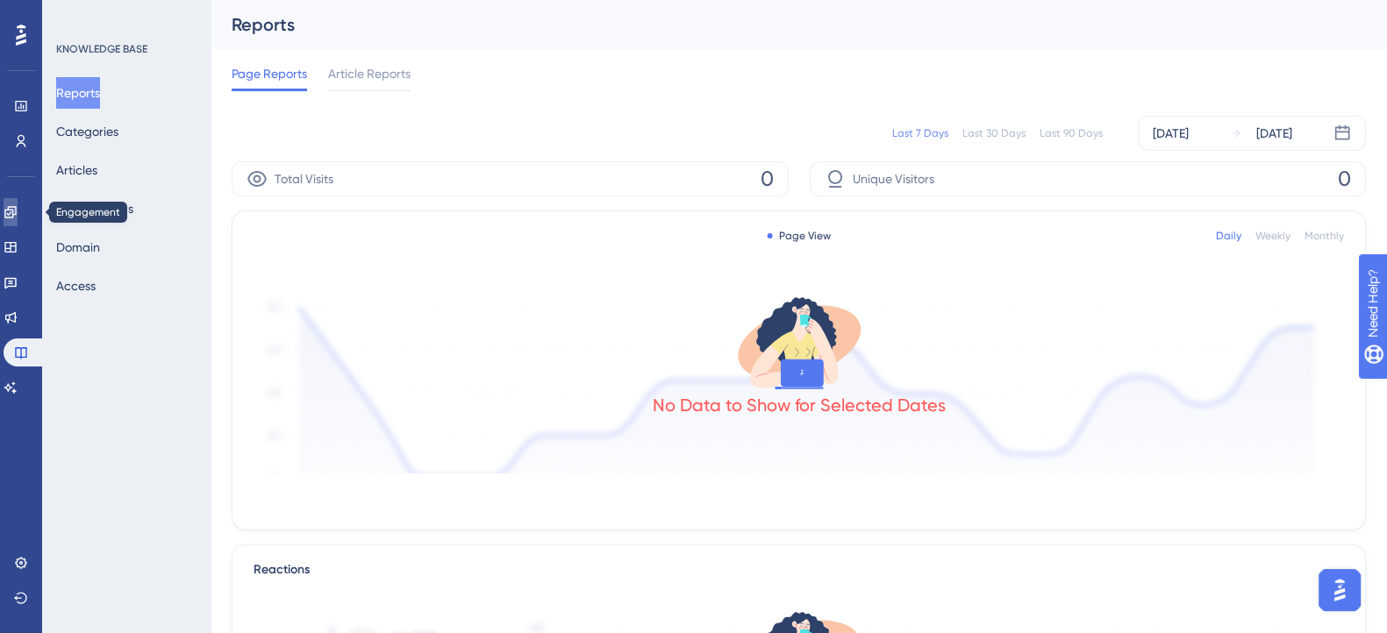
click at [12, 207] on link at bounding box center [11, 212] width 14 height 28
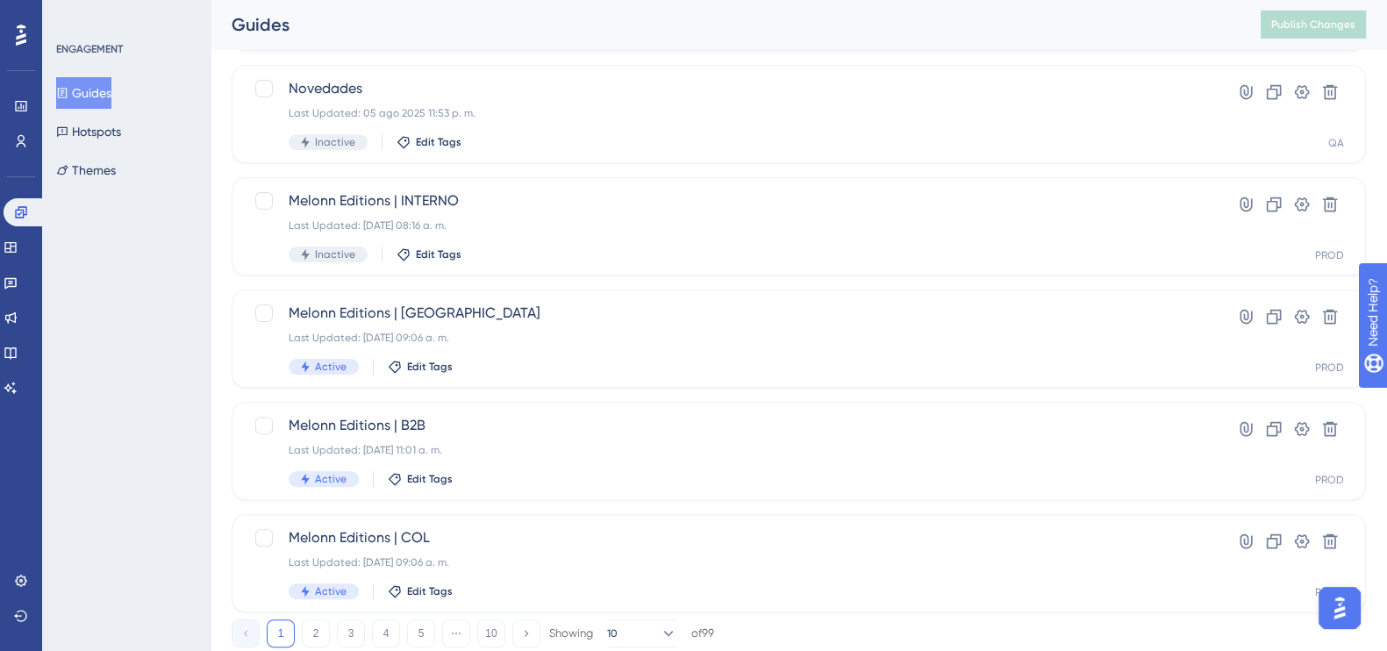
scroll to position [710, 0]
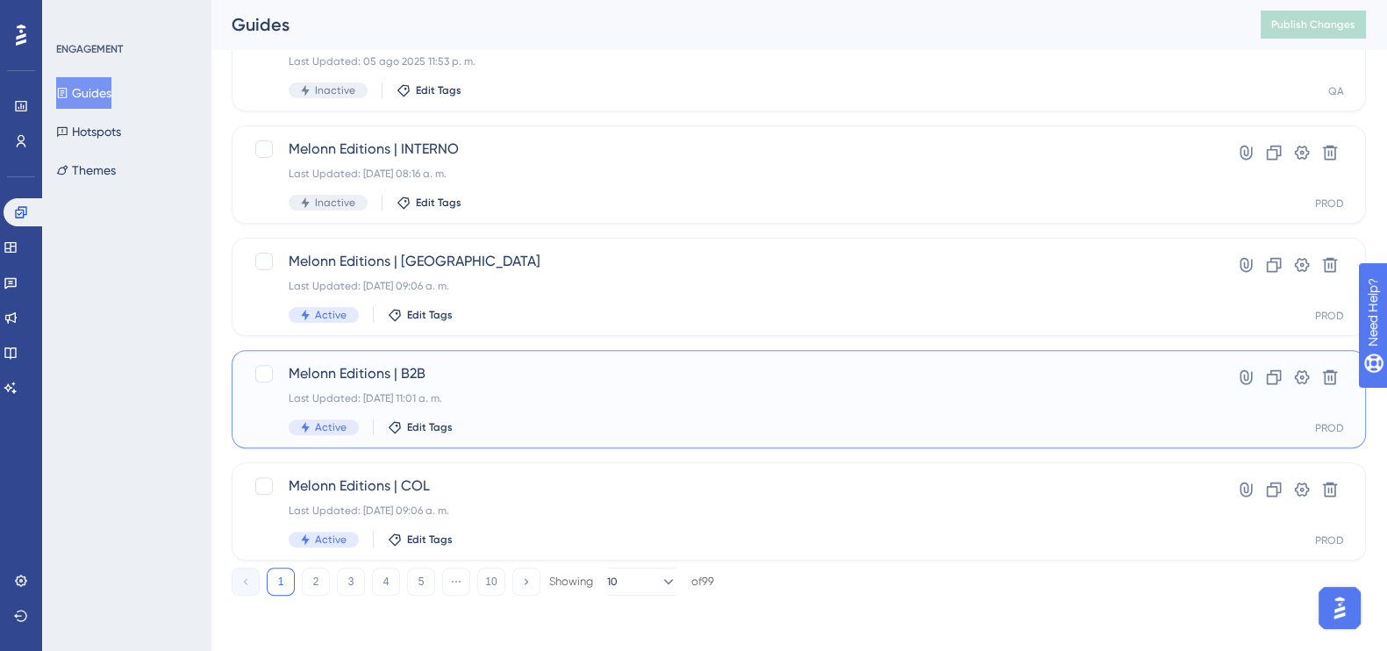
click at [506, 370] on span "Melonn Editions | B2B" at bounding box center [729, 373] width 880 height 21
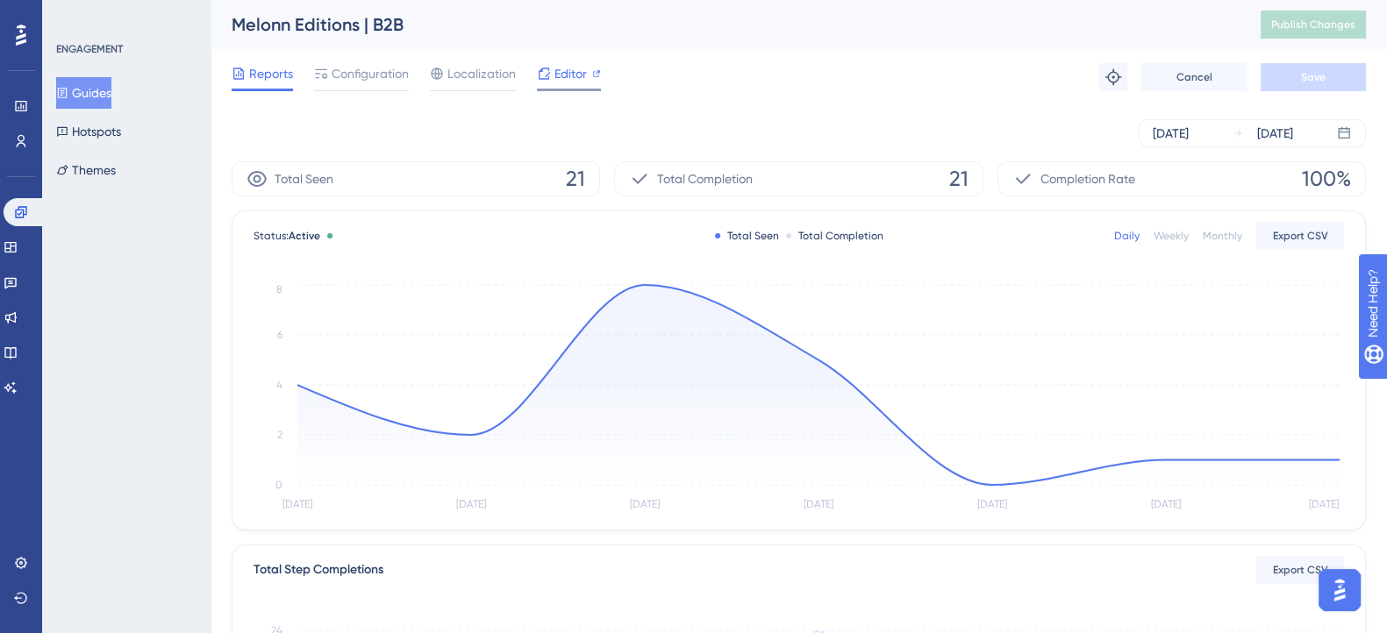
click at [542, 84] on div "Editor" at bounding box center [569, 77] width 64 height 28
click at [17, 241] on icon at bounding box center [11, 247] width 14 height 14
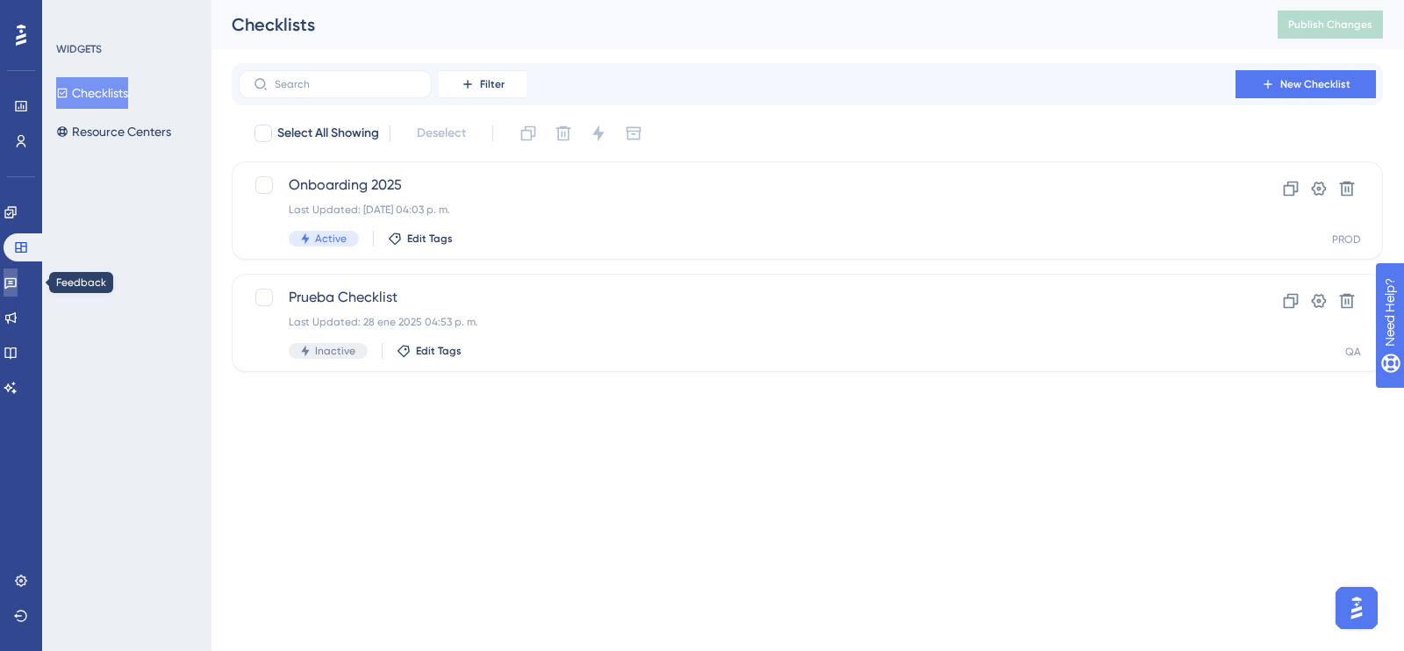
click at [18, 281] on icon at bounding box center [11, 282] width 14 height 14
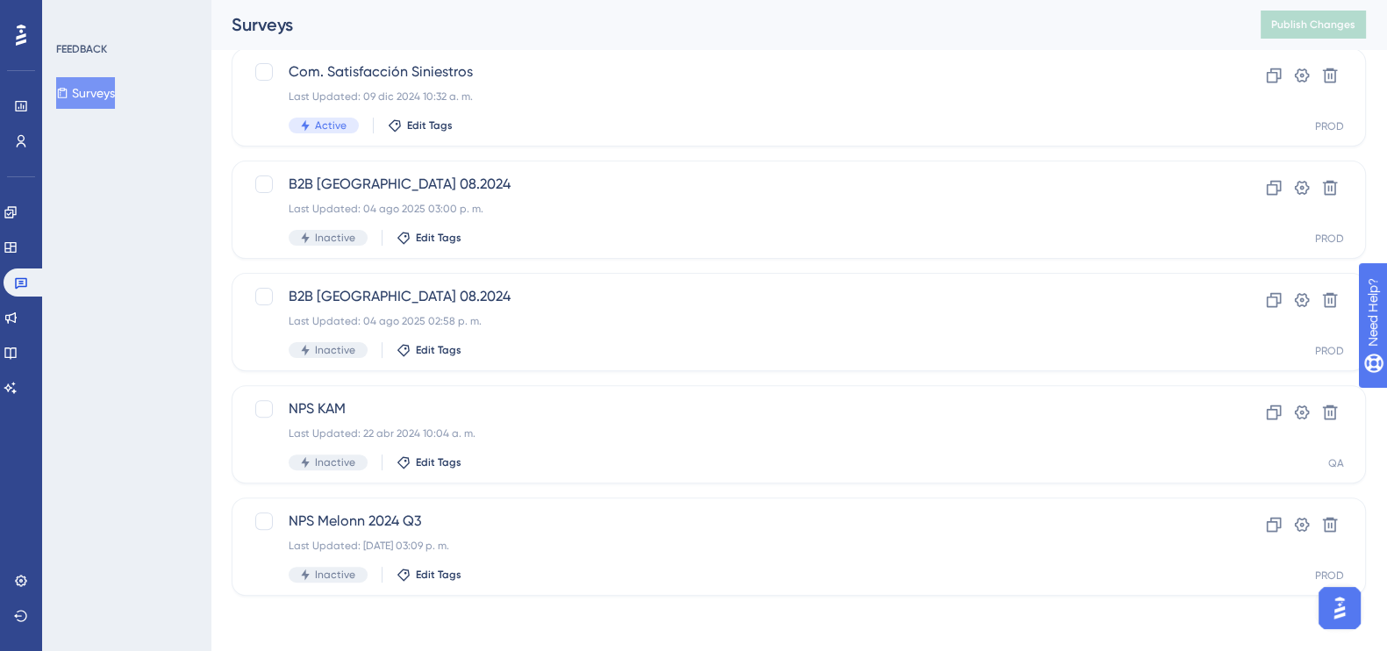
scroll to position [675, 0]
click at [17, 314] on icon at bounding box center [10, 317] width 11 height 11
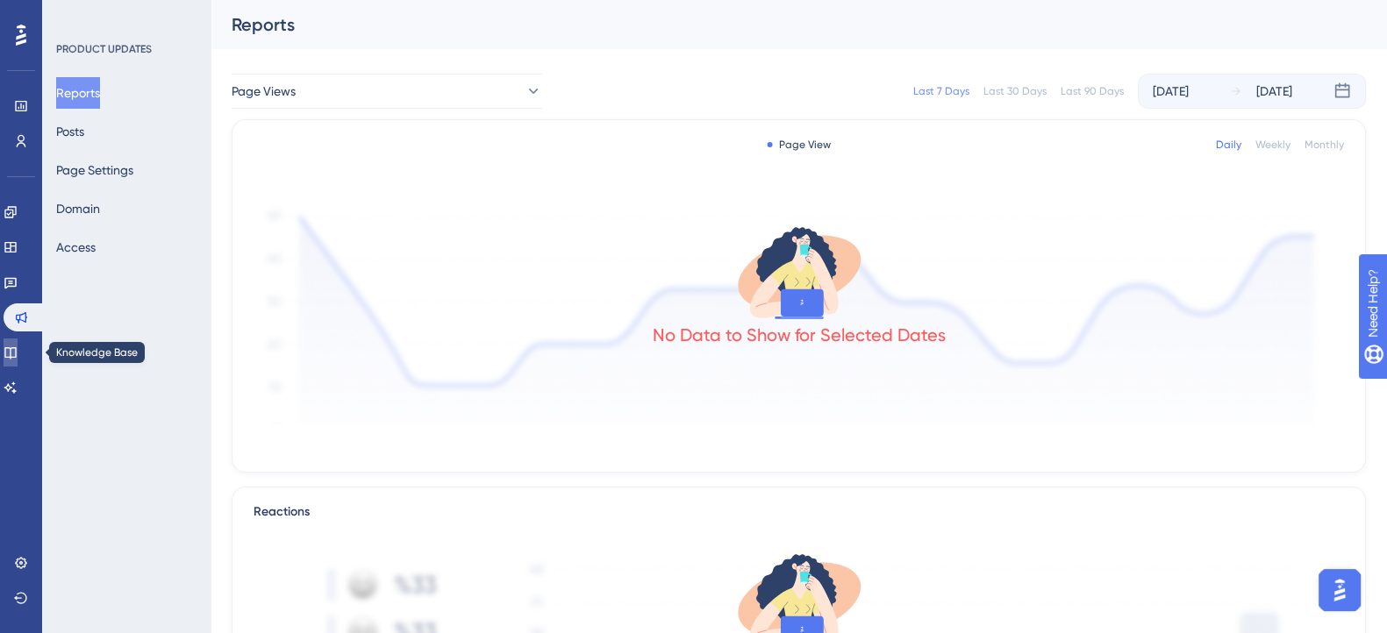
click at [9, 353] on link at bounding box center [11, 353] width 14 height 28
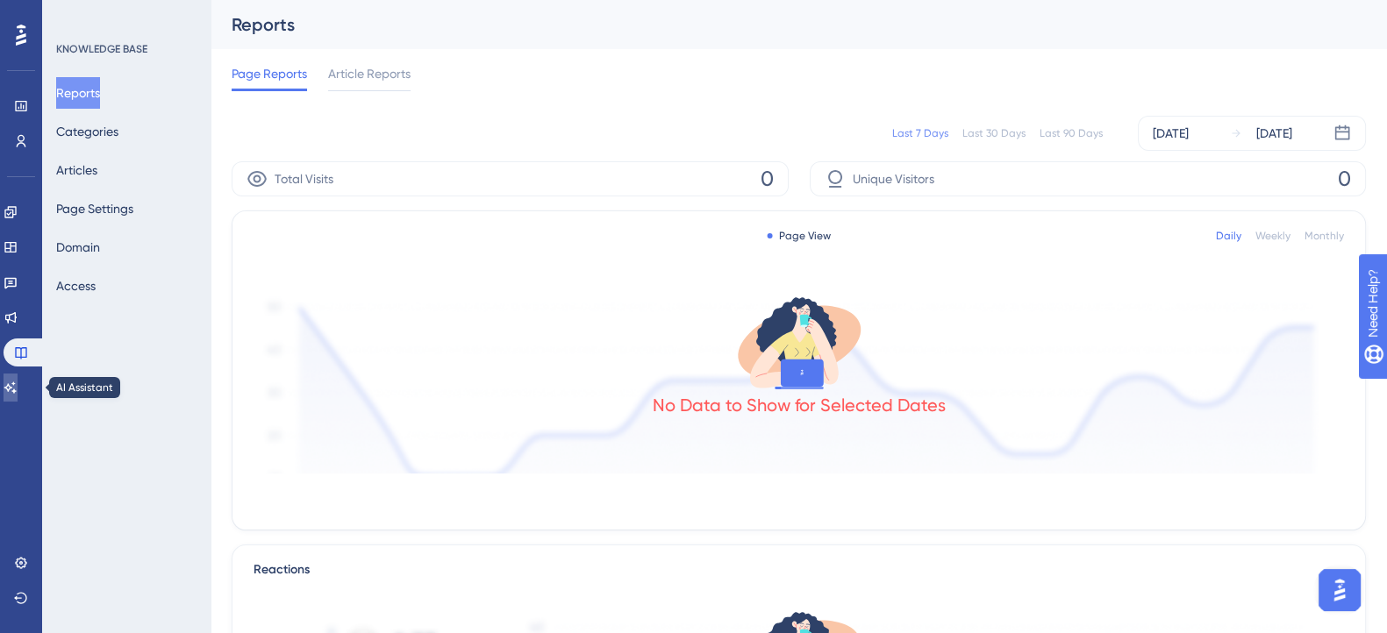
click at [9, 383] on link at bounding box center [11, 388] width 14 height 28
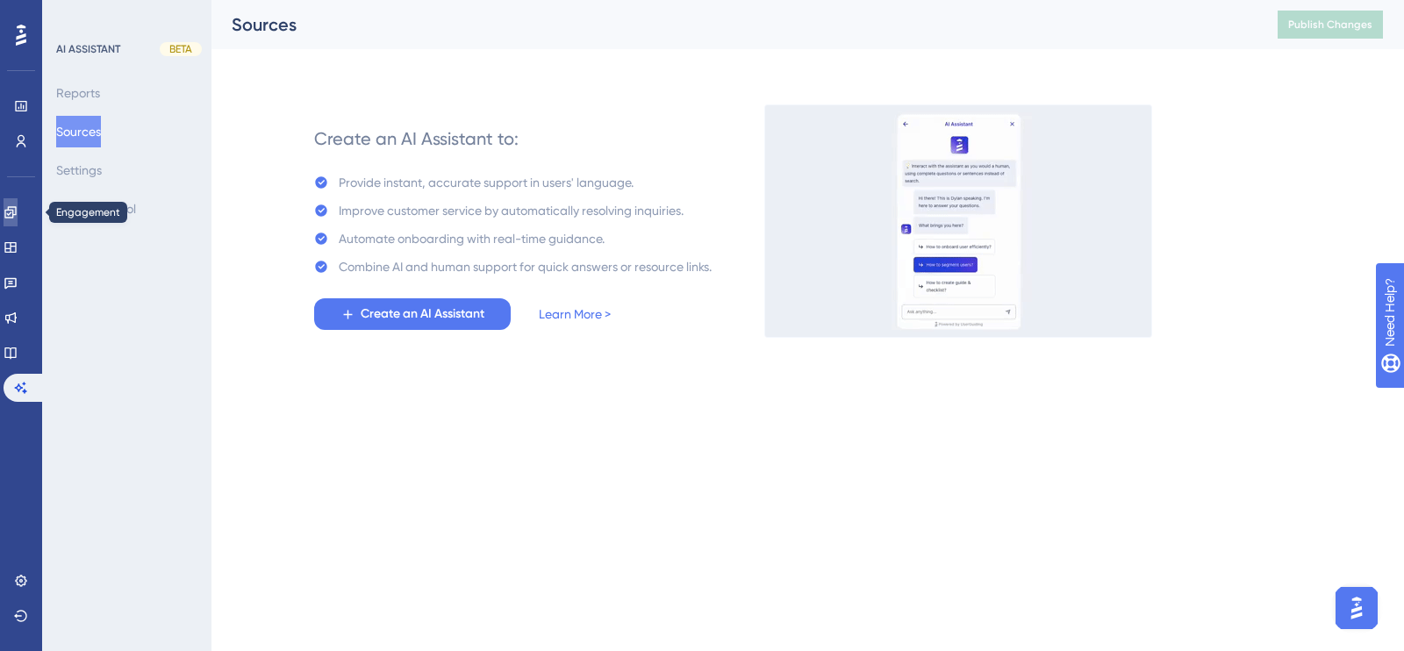
click at [18, 208] on icon at bounding box center [11, 212] width 14 height 14
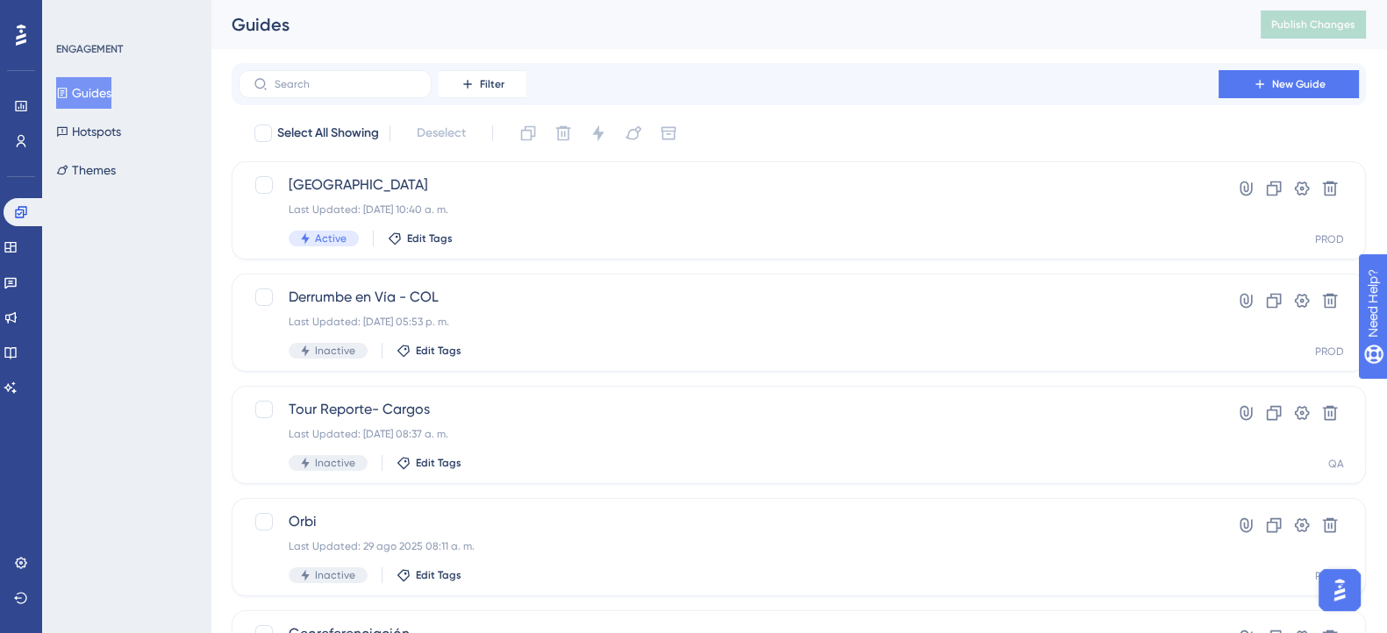
click at [101, 97] on button "Guides" at bounding box center [83, 93] width 55 height 32
click at [324, 85] on input "text" at bounding box center [346, 84] width 142 height 12
click at [487, 83] on span "Filter" at bounding box center [492, 84] width 25 height 14
click at [115, 125] on button "Hotspots" at bounding box center [88, 132] width 65 height 32
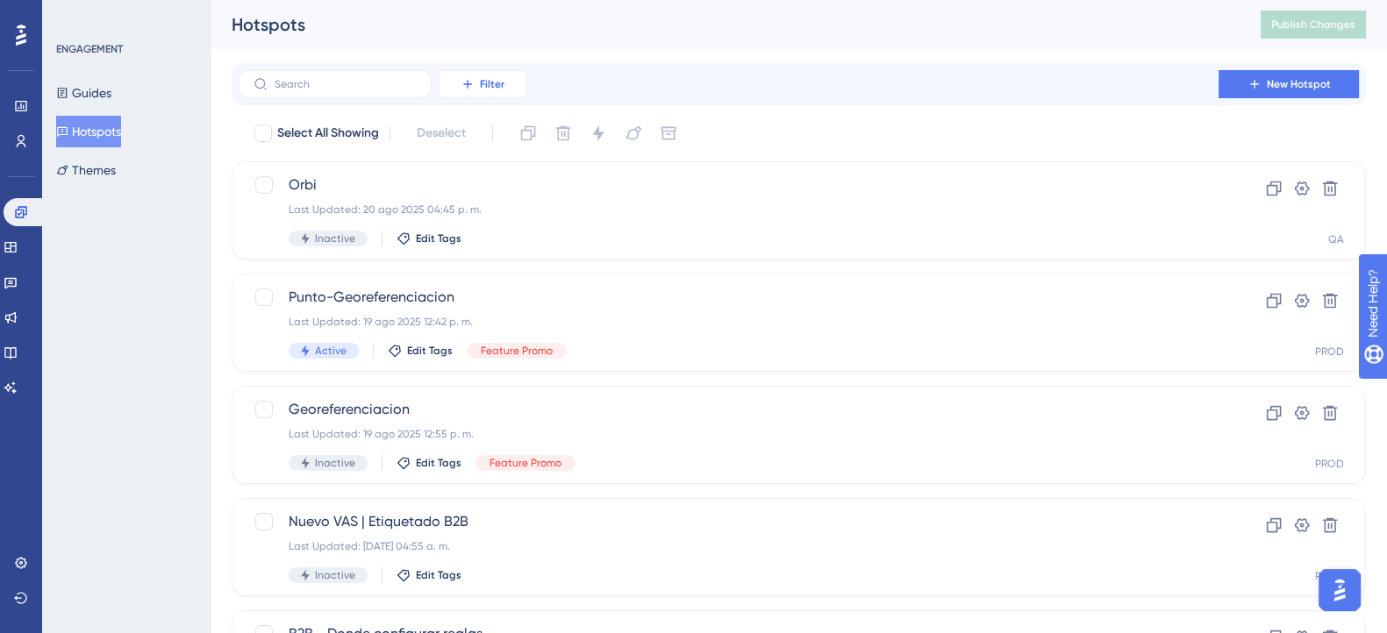
click at [468, 81] on icon at bounding box center [468, 84] width 14 height 14
click at [496, 238] on span "Status" at bounding box center [482, 239] width 36 height 21
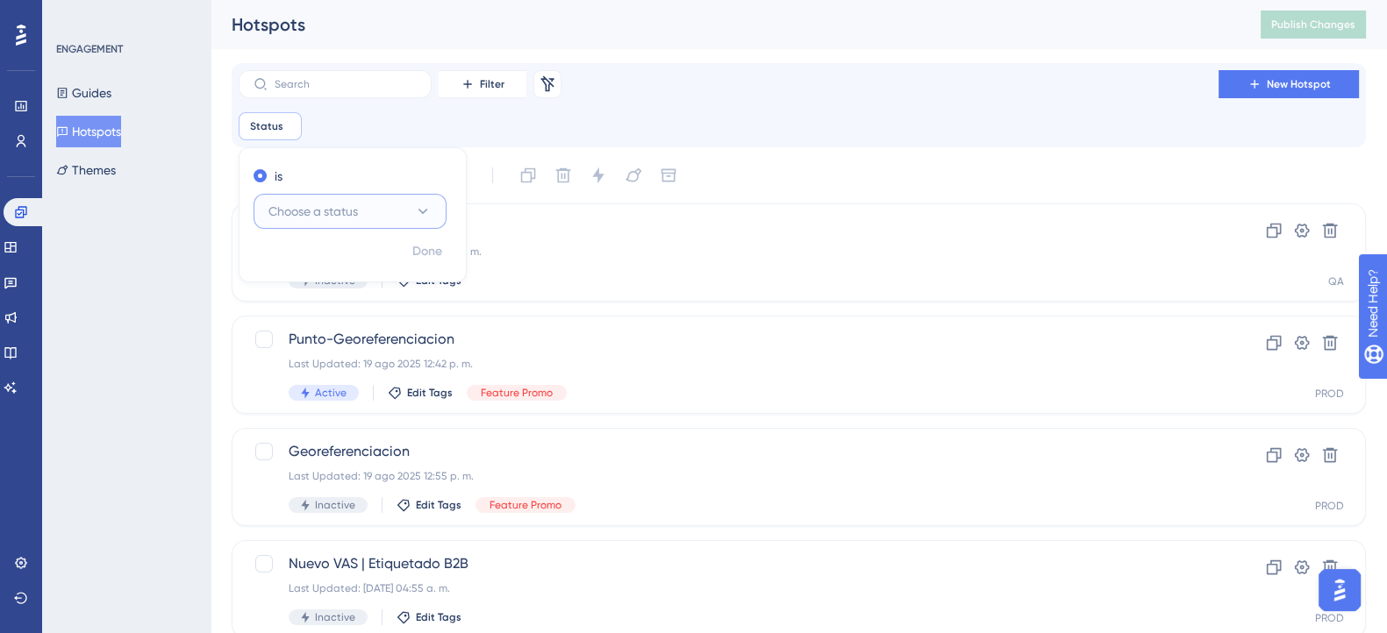
click at [424, 212] on icon at bounding box center [423, 212] width 18 height 18
click at [303, 256] on span "Active" at bounding box center [296, 264] width 35 height 21
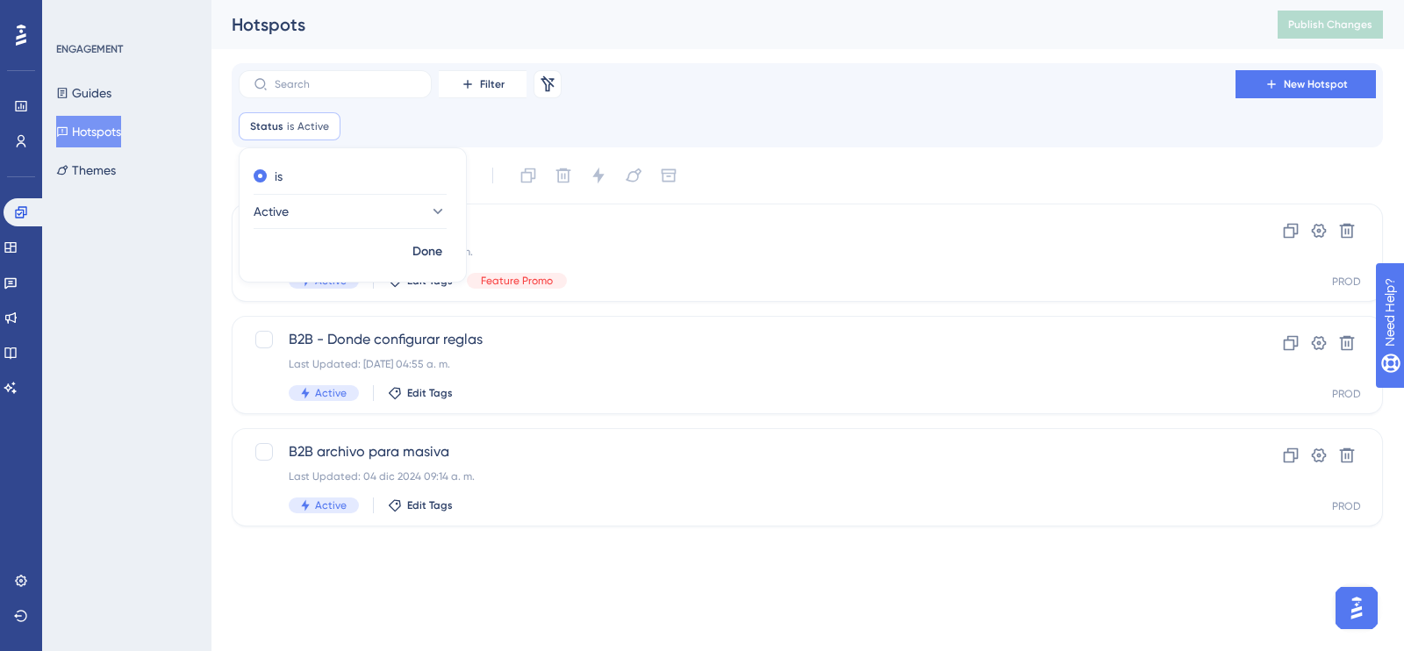
click at [197, 306] on div "ENGAGEMENT Guides Hotspots Themes" at bounding box center [126, 325] width 168 height 651
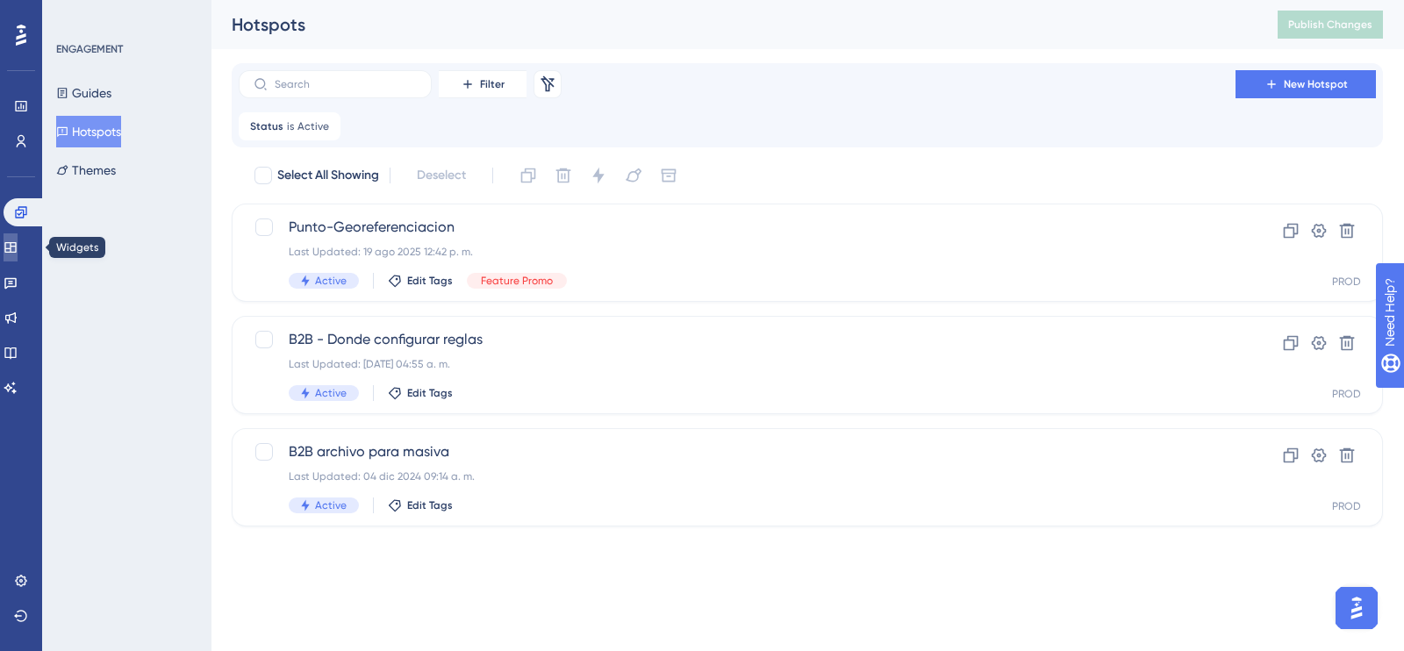
click at [18, 250] on icon at bounding box center [11, 247] width 14 height 14
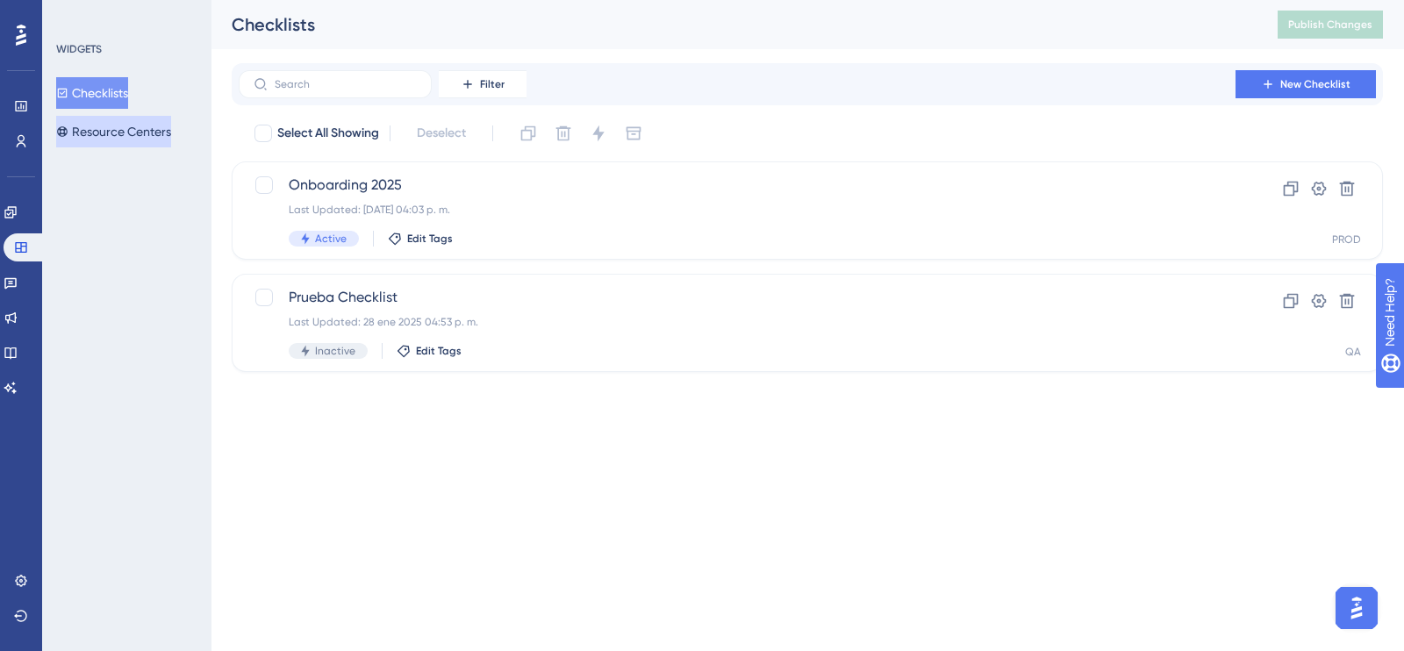
click at [124, 136] on button "Resource Centers" at bounding box center [113, 132] width 115 height 32
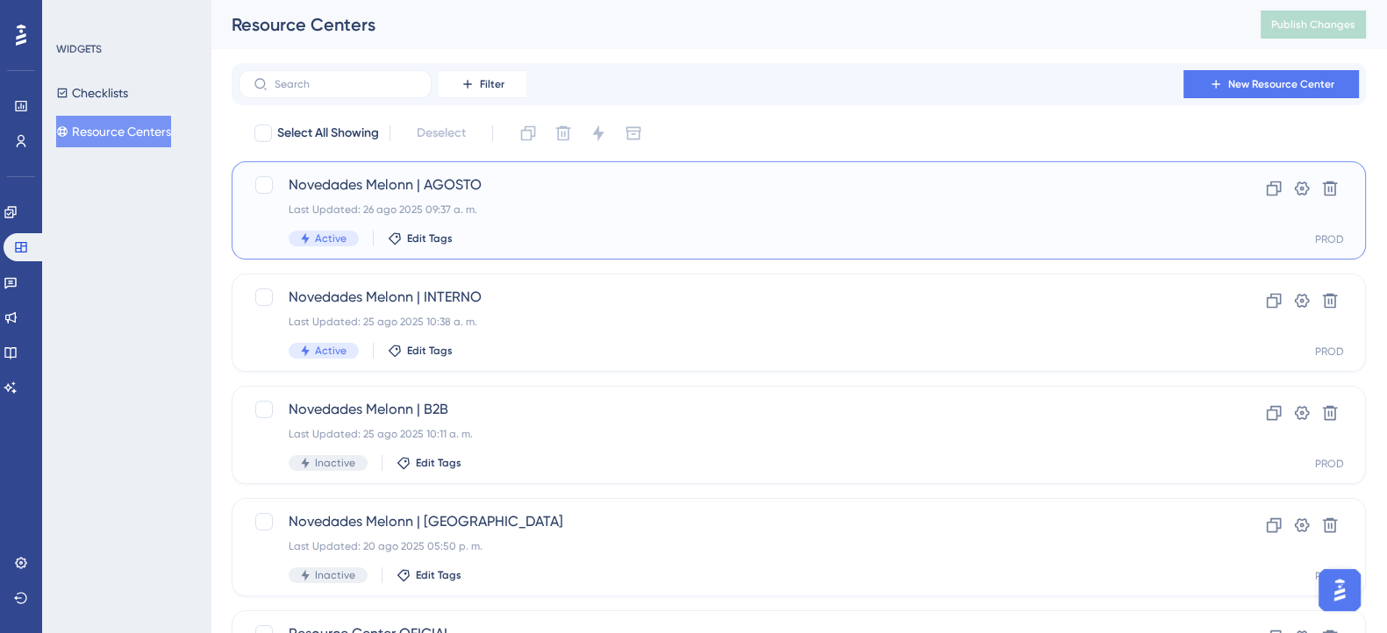
click at [461, 213] on div "Last Updated: 26 ago 2025 09:37 a. m." at bounding box center [729, 210] width 880 height 14
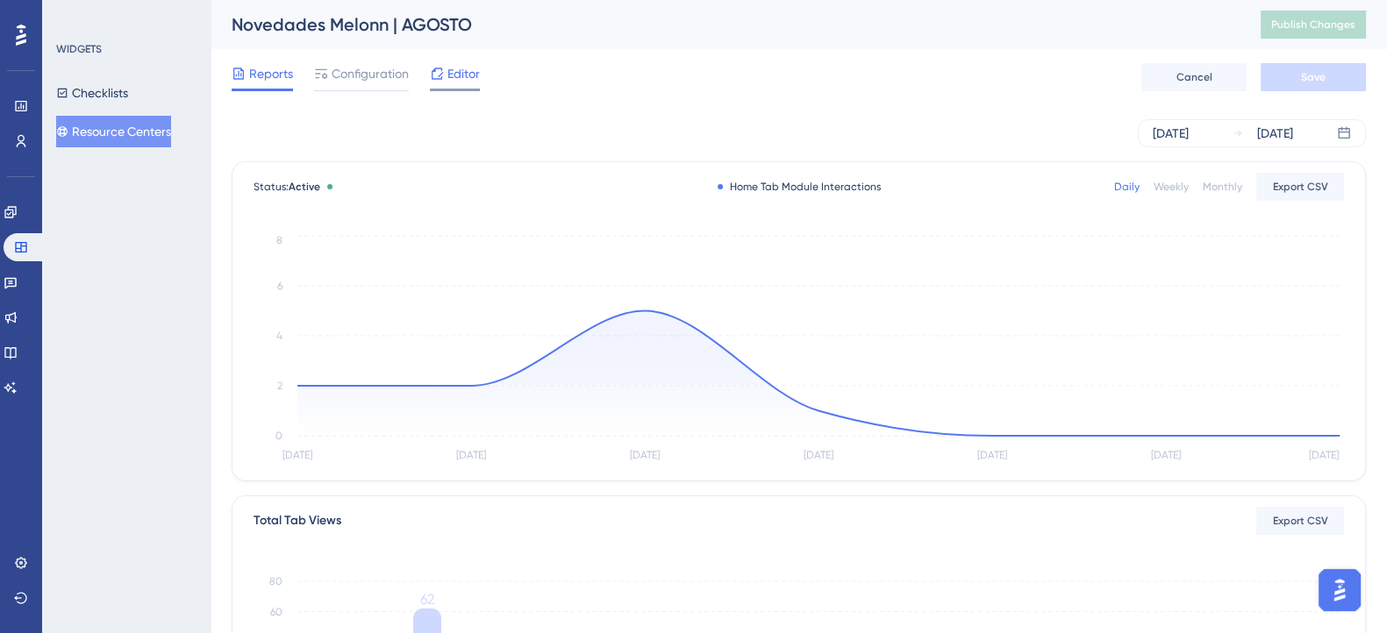
click at [433, 70] on icon at bounding box center [437, 73] width 11 height 11
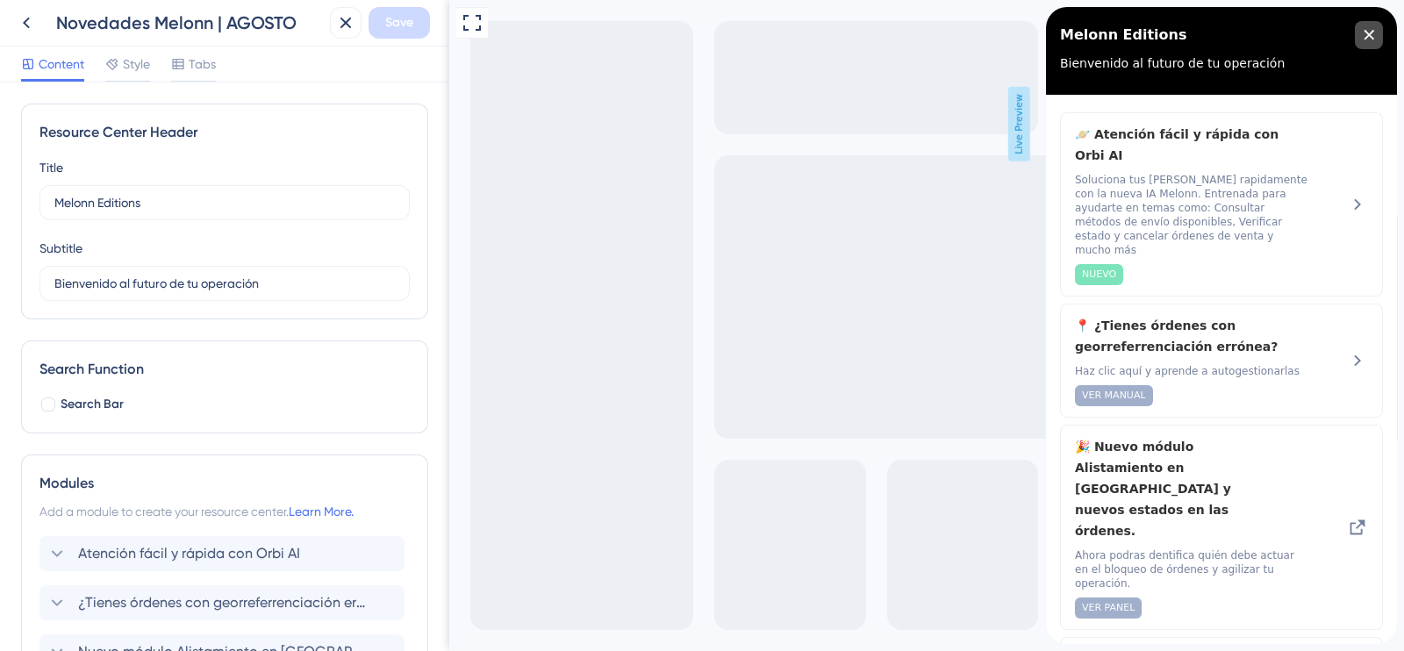
click at [1371, 35] on icon "close resource center" at bounding box center [1368, 35] width 11 height 11
